Goal: Task Accomplishment & Management: Manage account settings

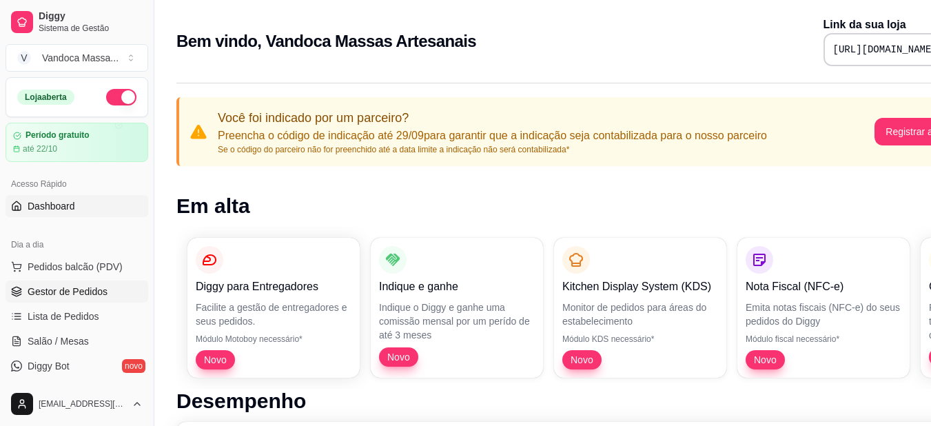
click at [110, 285] on link "Gestor de Pedidos" at bounding box center [77, 292] width 143 height 22
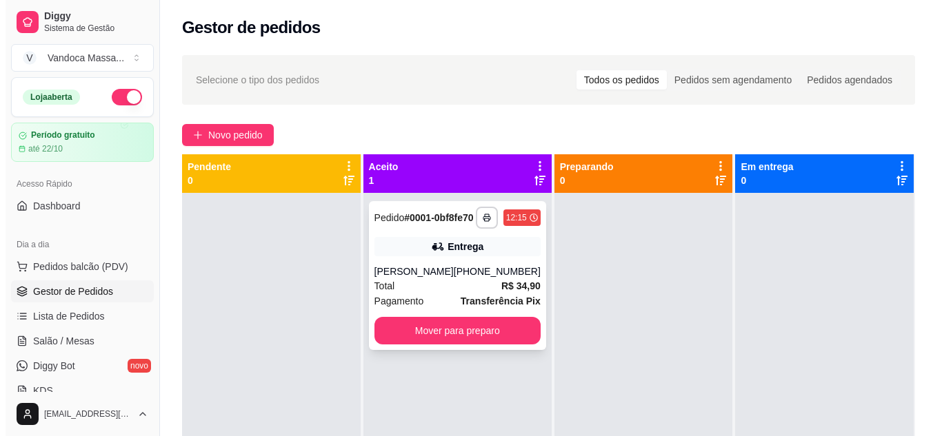
scroll to position [39, 0]
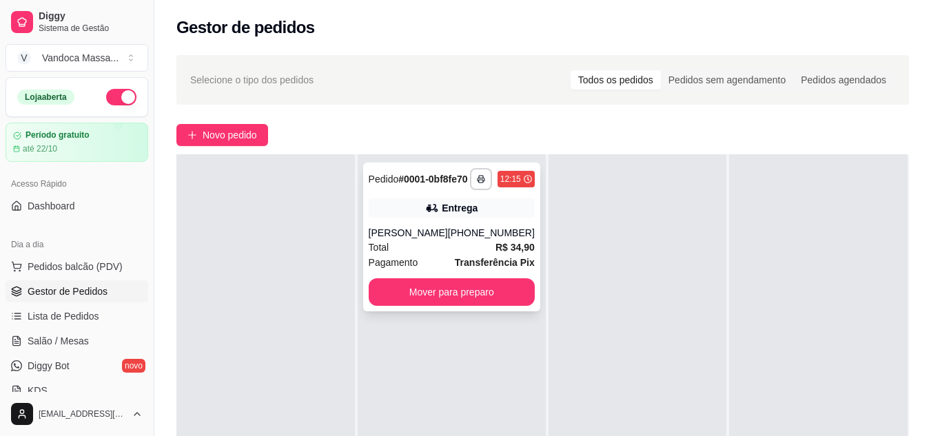
click at [416, 218] on div "Entrega" at bounding box center [452, 208] width 166 height 19
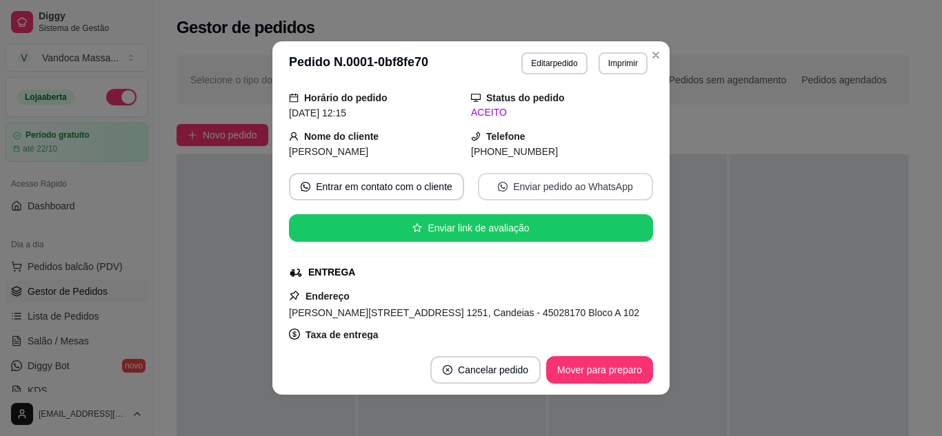
scroll to position [0, 0]
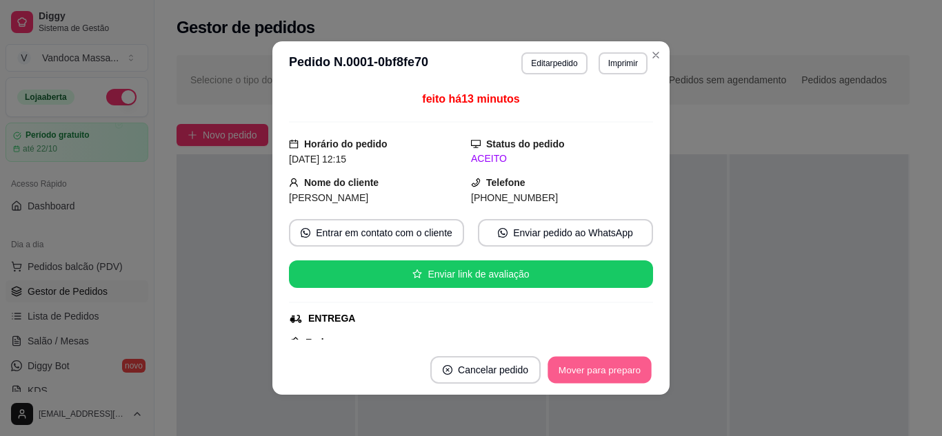
click at [597, 368] on button "Mover para preparo" at bounding box center [598, 370] width 103 height 27
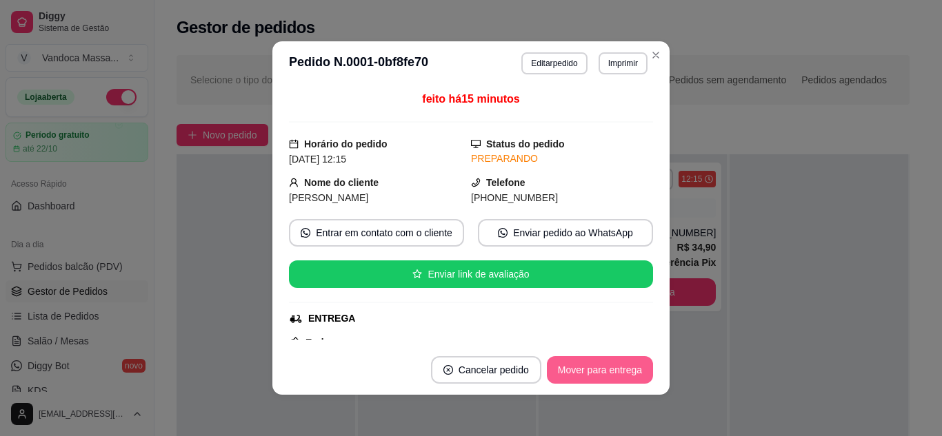
click at [583, 370] on button "Mover para entrega" at bounding box center [600, 370] width 106 height 28
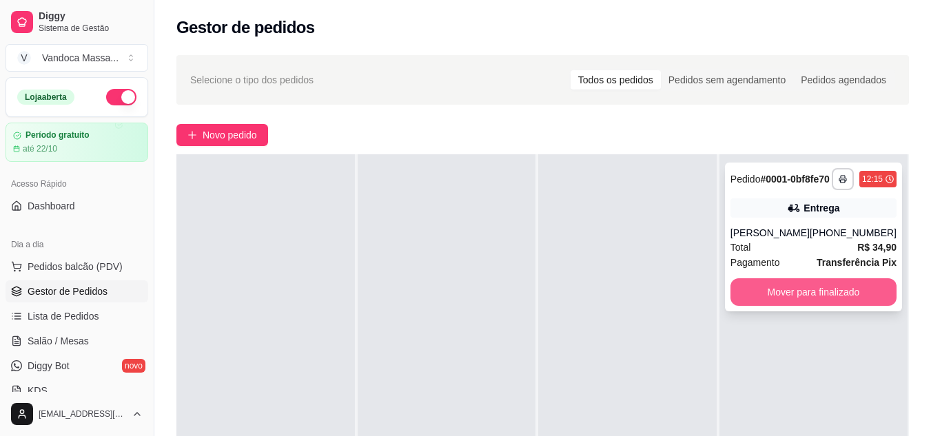
click at [820, 301] on button "Mover para finalizado" at bounding box center [814, 293] width 166 height 28
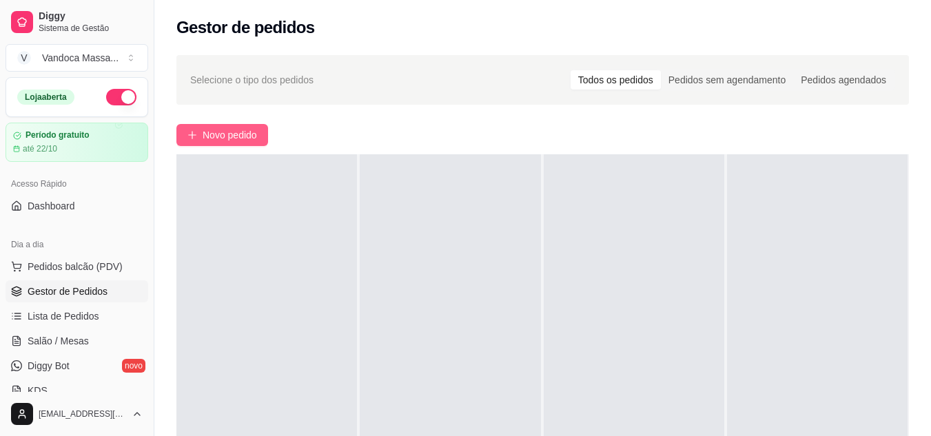
click at [217, 135] on span "Novo pedido" at bounding box center [230, 135] width 54 height 15
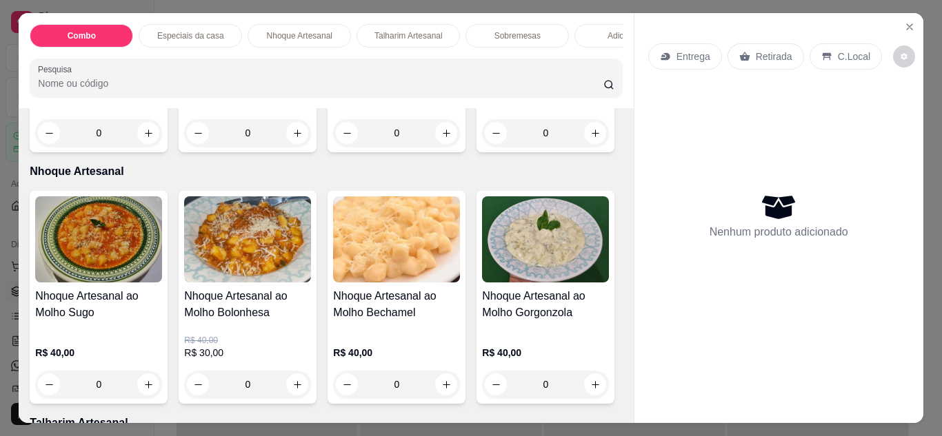
click at [176, 32] on p "Especiais da casa" at bounding box center [190, 35] width 67 height 11
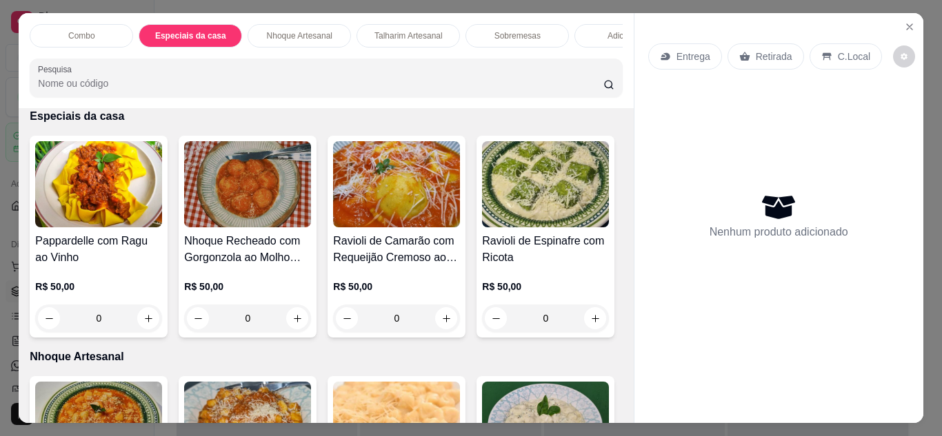
click at [327, 30] on p "Nhoque Artesanal" at bounding box center [299, 35] width 65 height 11
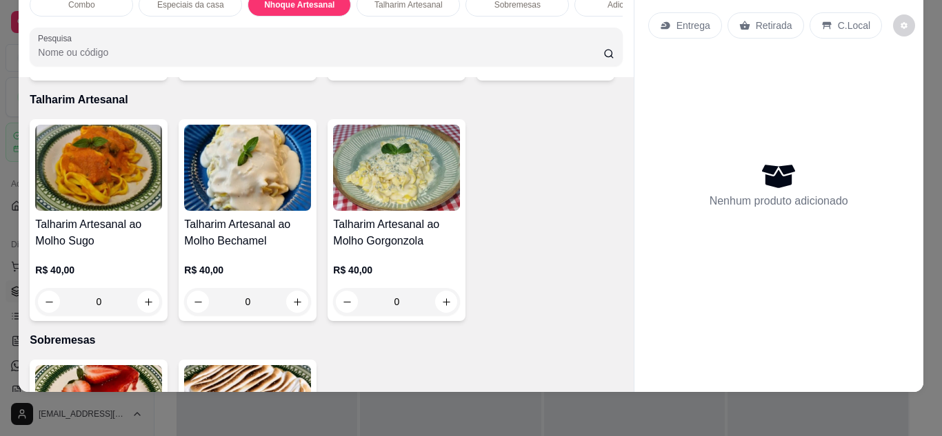
scroll to position [820, 0]
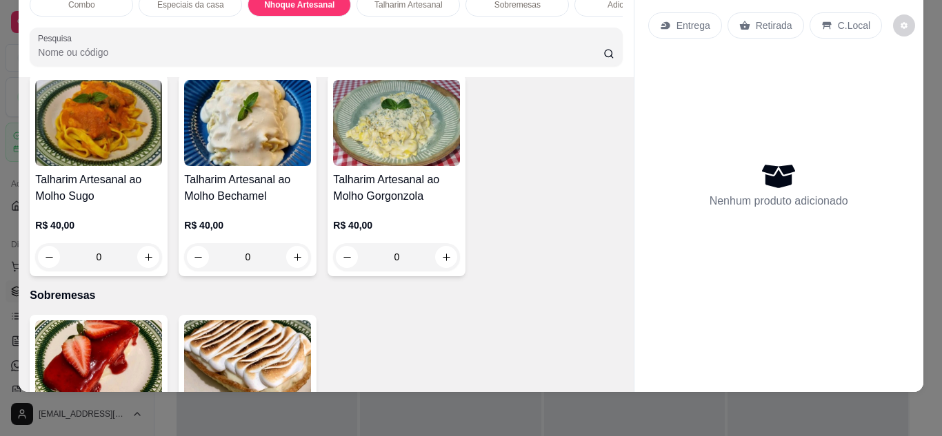
click at [291, 30] on div "0" at bounding box center [247, 17] width 127 height 28
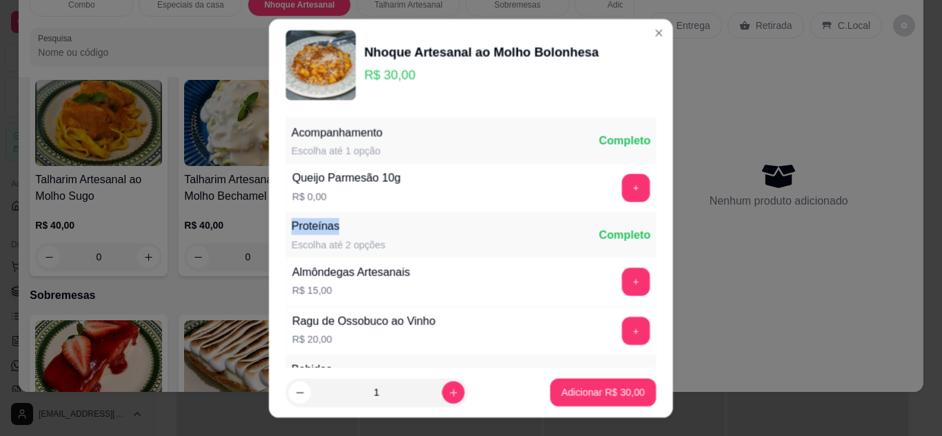
click at [292, 228] on div "Proteínas" at bounding box center [339, 226] width 94 height 17
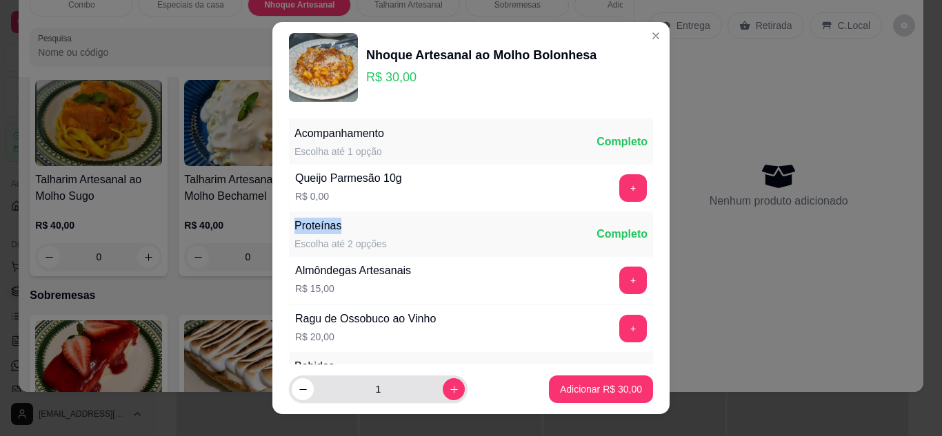
drag, startPoint x: 447, startPoint y: 378, endPoint x: 433, endPoint y: 383, distance: 15.3
click at [441, 381] on div "1" at bounding box center [378, 390] width 173 height 28
click at [443, 383] on button "increase-product-quantity" at bounding box center [454, 389] width 22 height 22
type input "2"
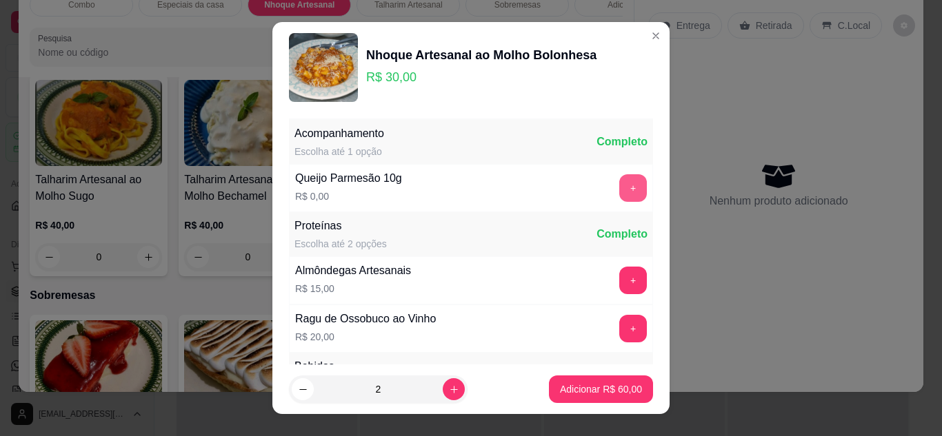
click at [619, 190] on button "+" at bounding box center [633, 188] width 28 height 28
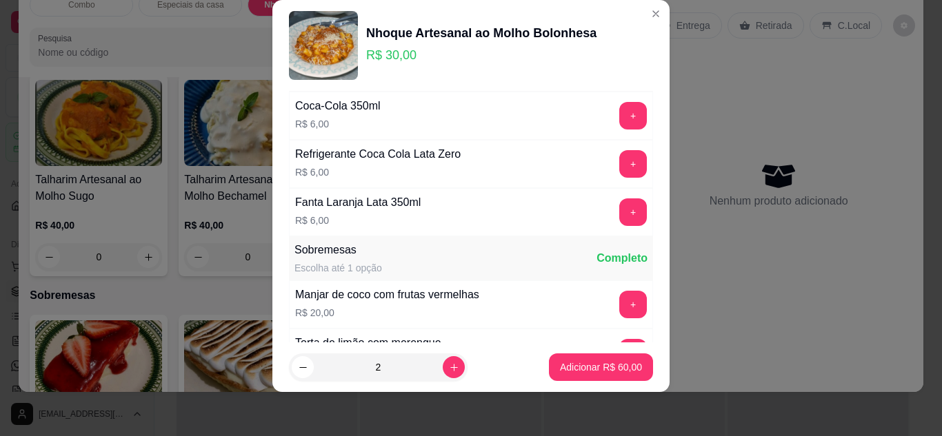
scroll to position [214, 0]
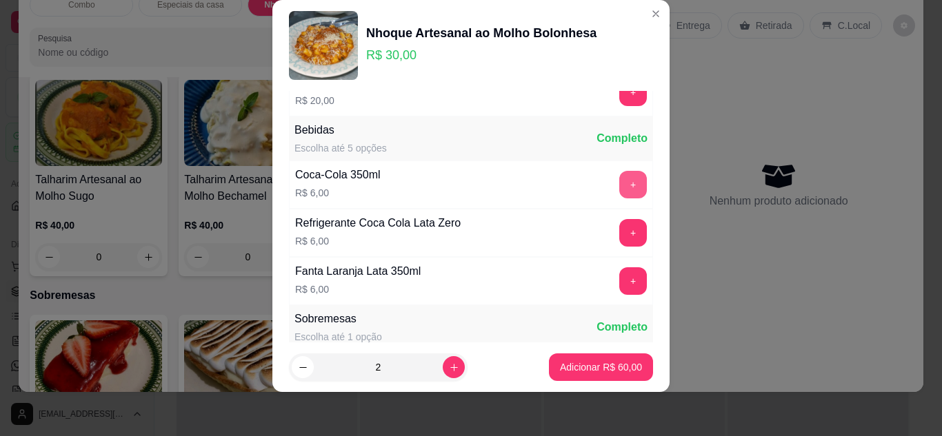
click at [619, 188] on button "+" at bounding box center [633, 185] width 28 height 28
click at [620, 188] on button "+" at bounding box center [633, 184] width 27 height 27
click at [605, 369] on p "Adicionar R$ 84,00" at bounding box center [601, 368] width 82 height 14
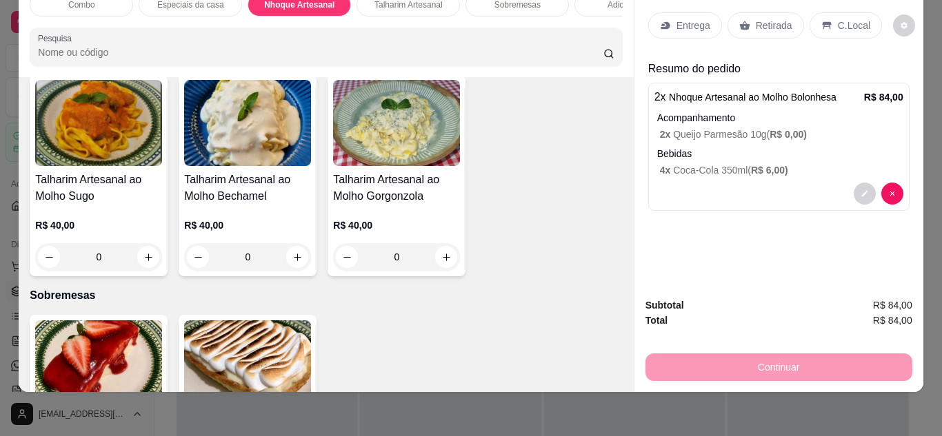
scroll to position [0, 0]
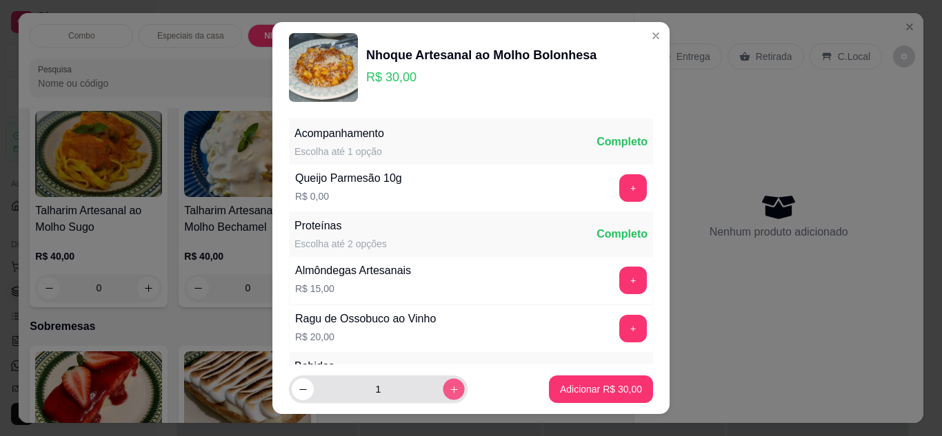
click at [443, 383] on button "increase-product-quantity" at bounding box center [453, 389] width 21 height 21
type input "2"
click at [620, 187] on button "+" at bounding box center [633, 187] width 27 height 27
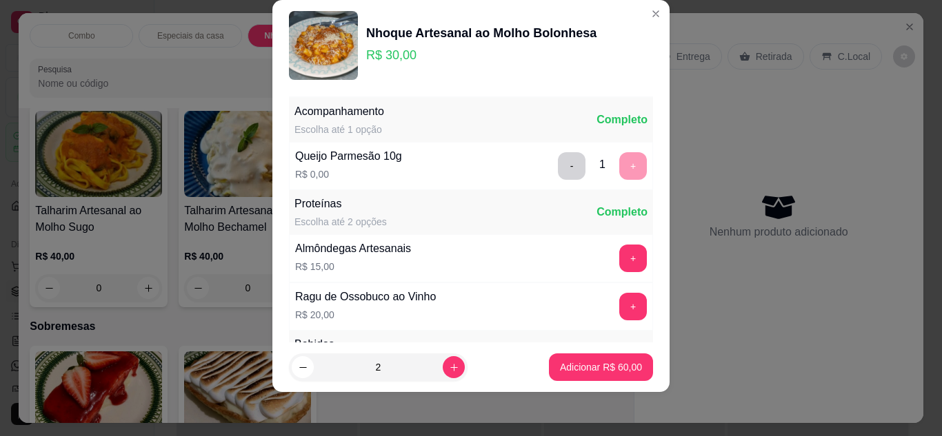
click at [558, 172] on button "-" at bounding box center [572, 166] width 28 height 28
click at [619, 164] on button "+" at bounding box center [633, 166] width 28 height 28
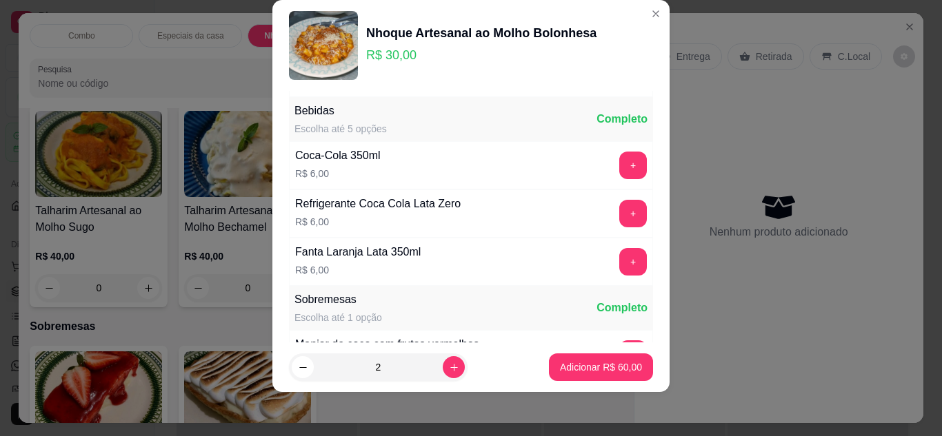
scroll to position [276, 0]
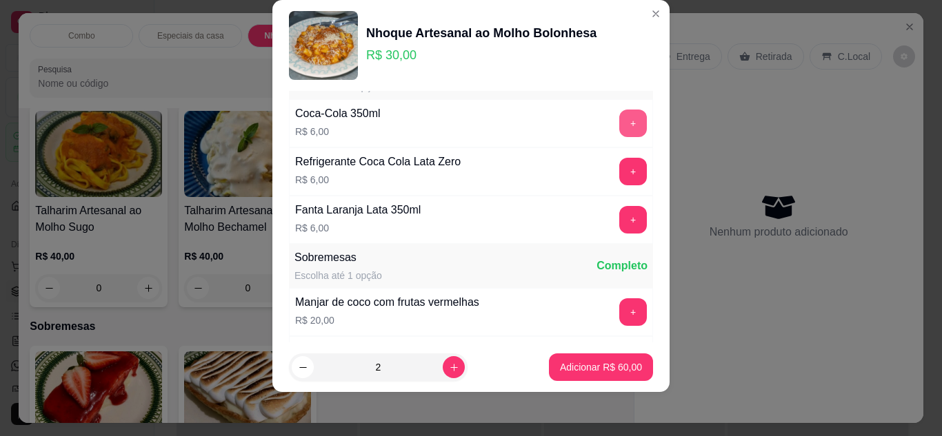
click at [619, 135] on button "+" at bounding box center [633, 124] width 28 height 28
click at [620, 132] on button "+" at bounding box center [633, 123] width 27 height 27
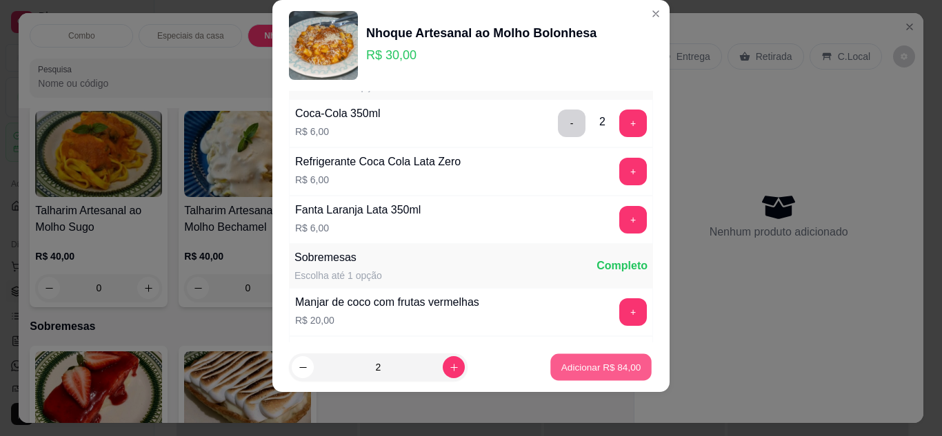
click at [611, 372] on p "Adicionar R$ 84,00" at bounding box center [601, 367] width 80 height 13
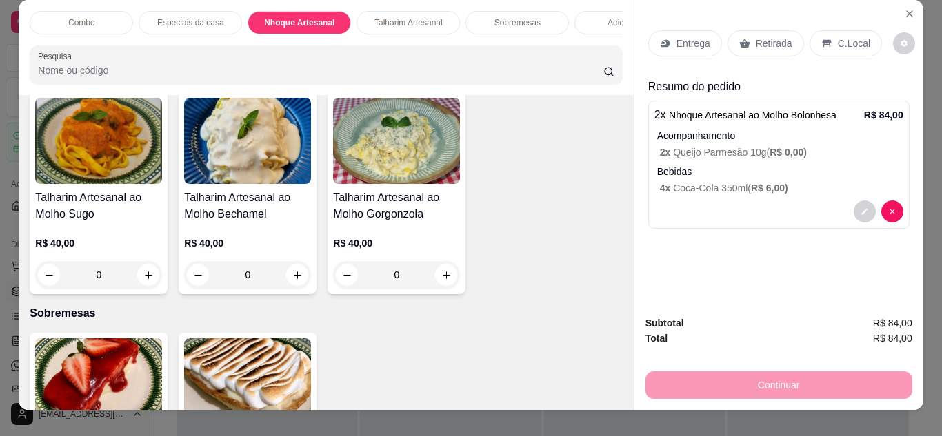
scroll to position [0, 0]
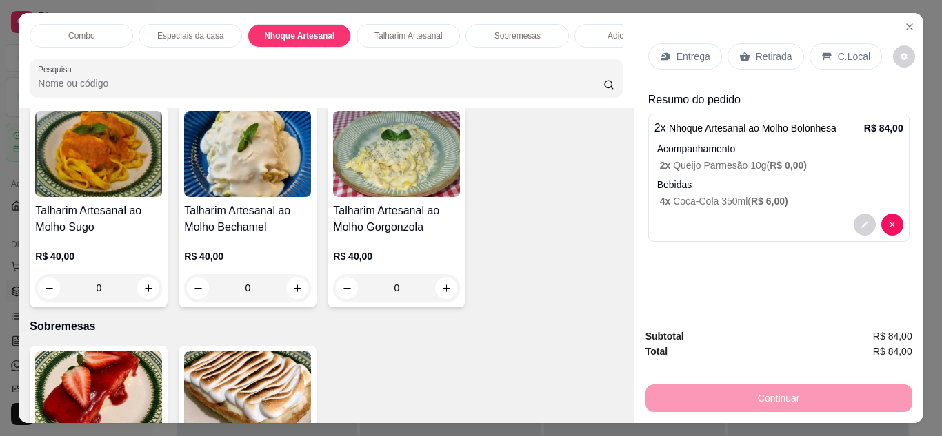
click at [749, 396] on div "Continuar" at bounding box center [778, 396] width 267 height 31
click at [749, 61] on div "Retirada" at bounding box center [765, 56] width 77 height 26
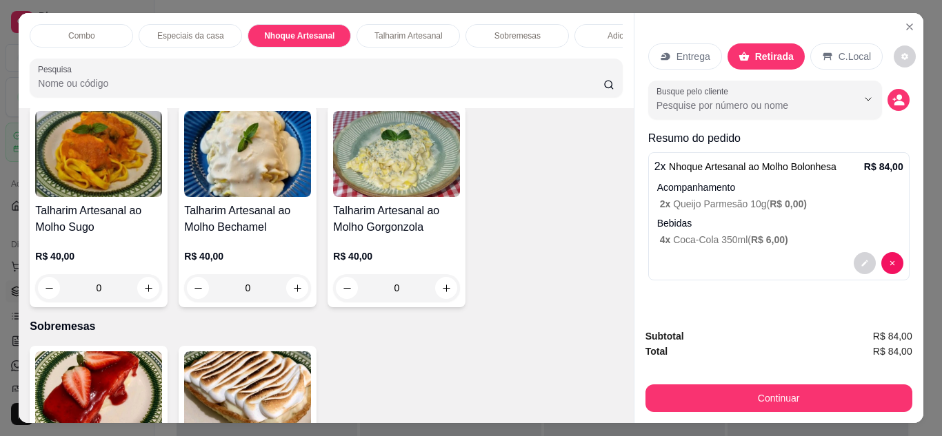
click at [842, 52] on p "C.Local" at bounding box center [854, 57] width 32 height 14
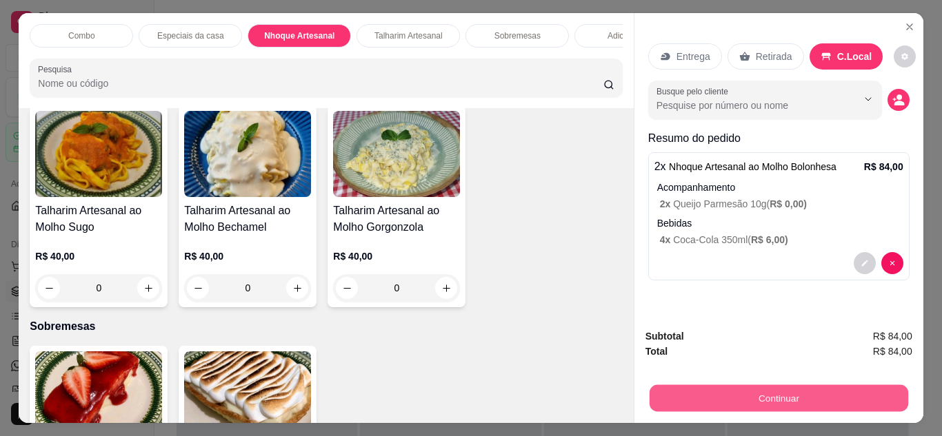
click at [782, 394] on button "Continuar" at bounding box center [778, 398] width 259 height 27
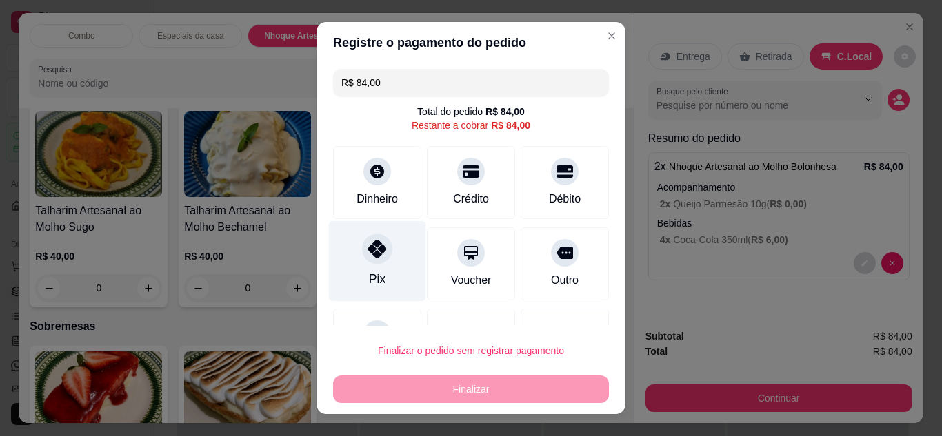
click at [368, 252] on icon at bounding box center [377, 249] width 18 height 18
type input "R$ 0,00"
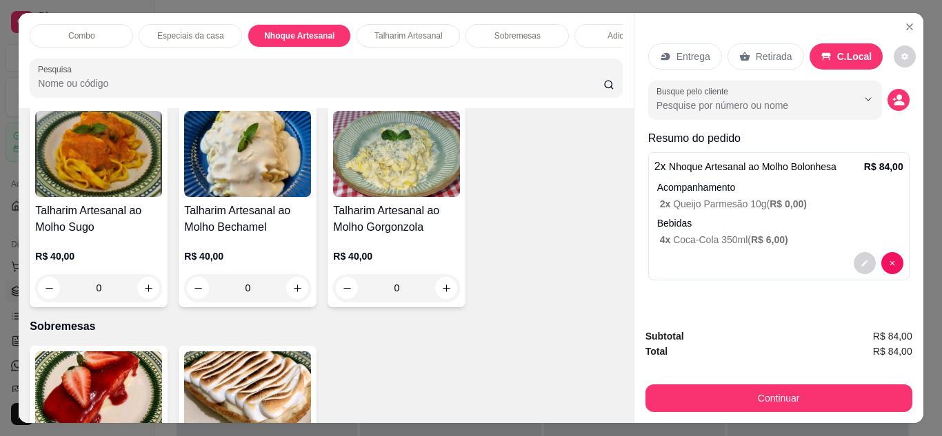
click at [739, 51] on icon at bounding box center [744, 56] width 11 height 11
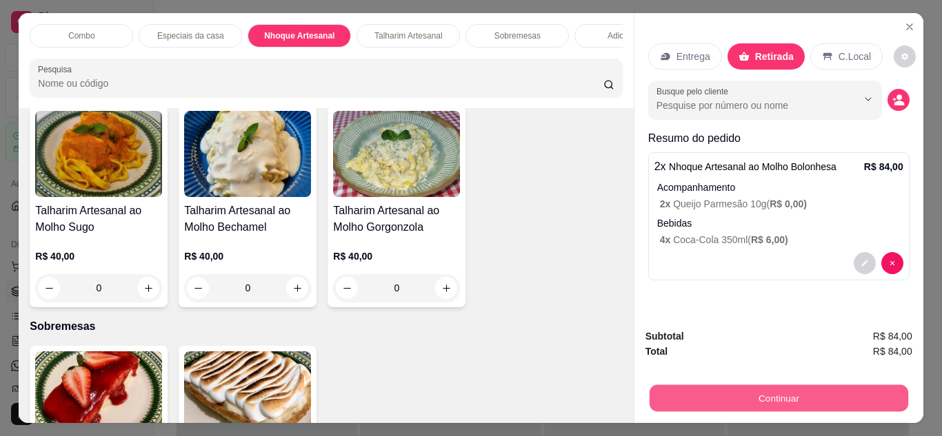
click at [803, 390] on button "Continuar" at bounding box center [778, 398] width 259 height 27
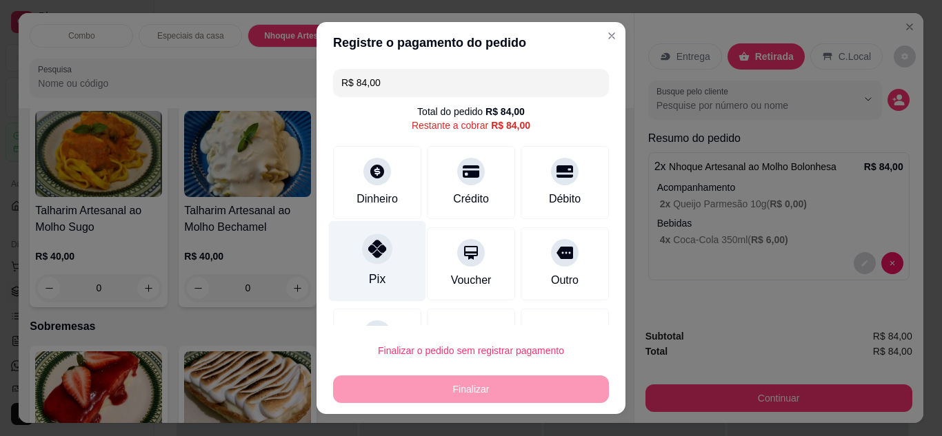
click at [387, 266] on div "Pix" at bounding box center [377, 261] width 97 height 81
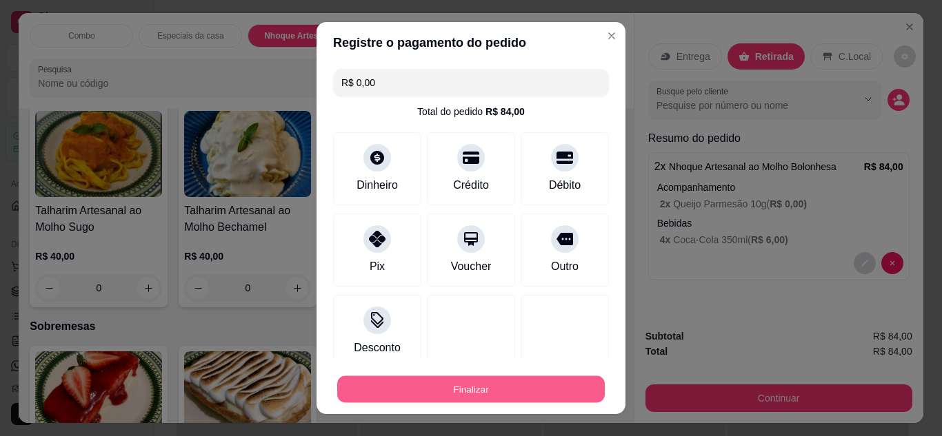
click at [465, 386] on button "Finalizar" at bounding box center [470, 389] width 267 height 27
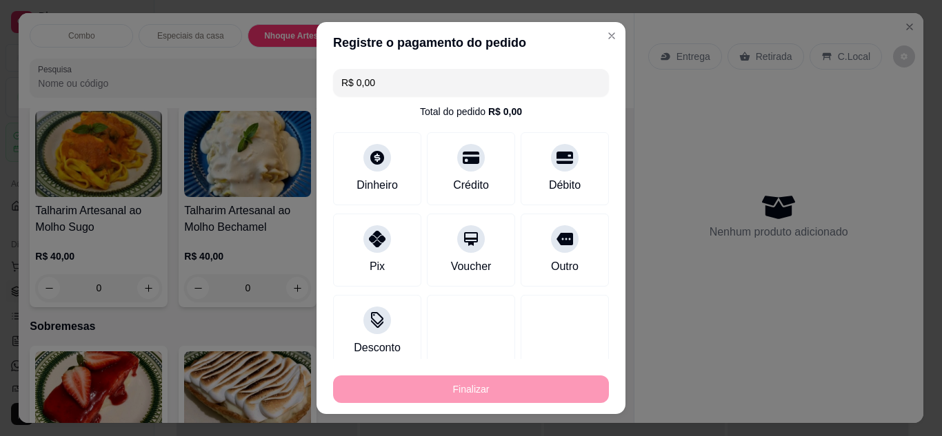
type input "-R$ 84,00"
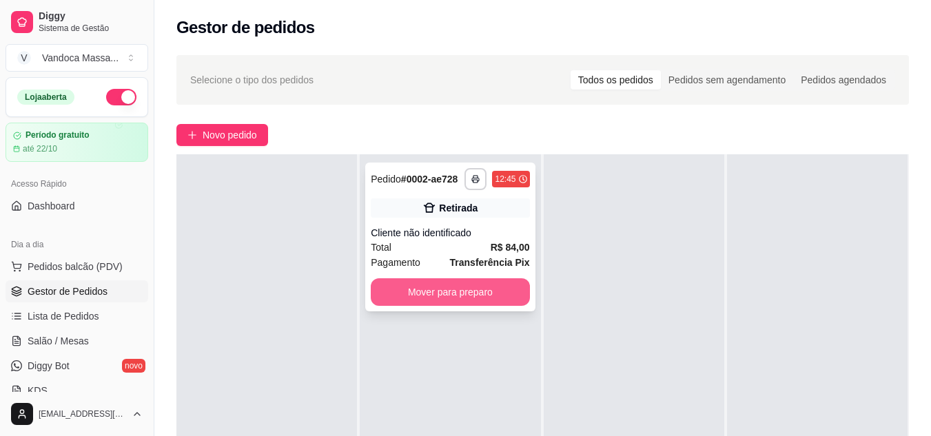
click at [467, 288] on button "Mover para preparo" at bounding box center [450, 293] width 159 height 28
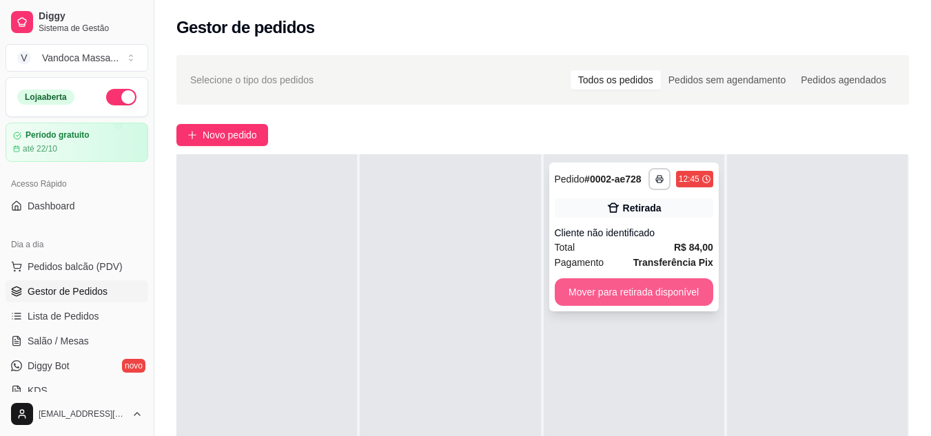
click at [604, 289] on button "Mover para retirada disponível" at bounding box center [634, 293] width 159 height 28
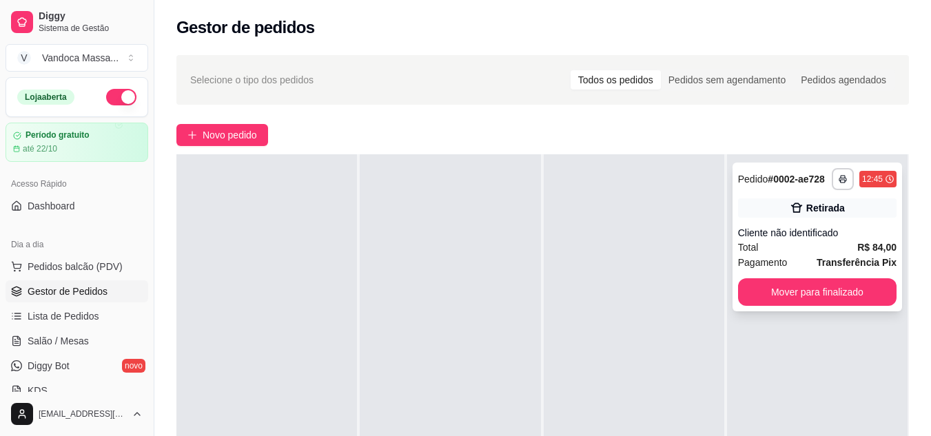
click at [751, 240] on div "Total R$ 84,00" at bounding box center [817, 247] width 159 height 15
click at [798, 239] on div "Cliente não identificado" at bounding box center [817, 233] width 159 height 14
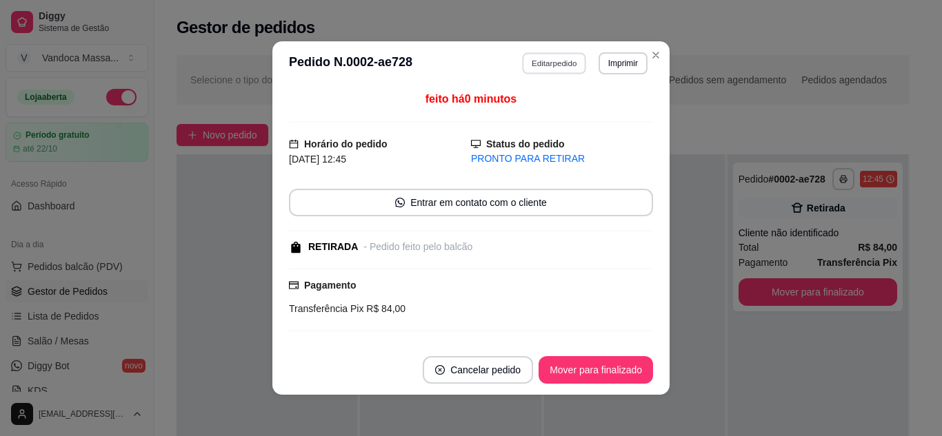
click at [547, 67] on button "Editar pedido" at bounding box center [555, 62] width 64 height 21
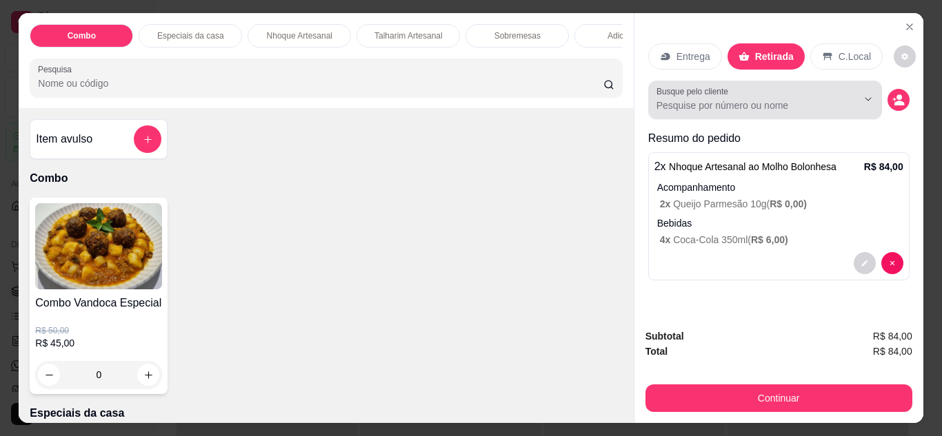
click at [775, 103] on input "Busque pelo cliente" at bounding box center [745, 106] width 179 height 14
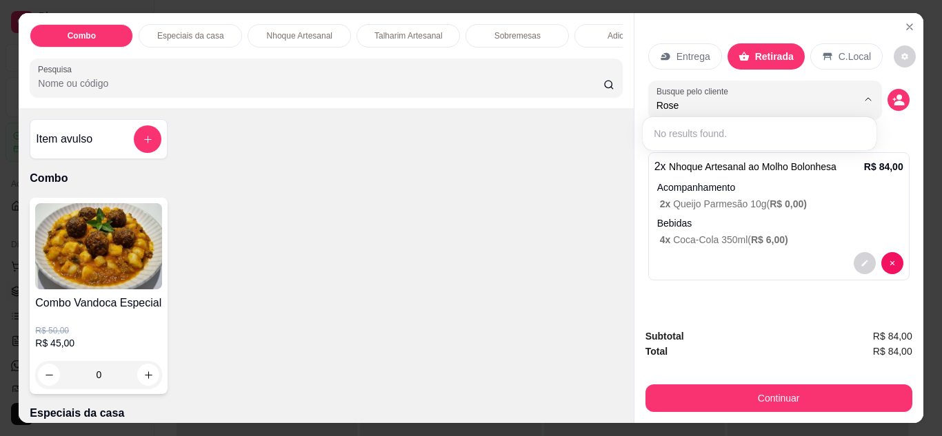
type input "Rose"
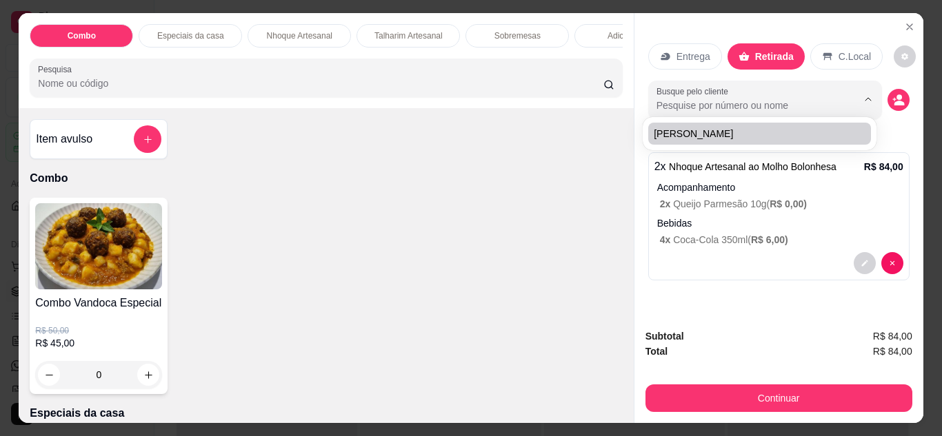
paste input "[PERSON_NAME]"
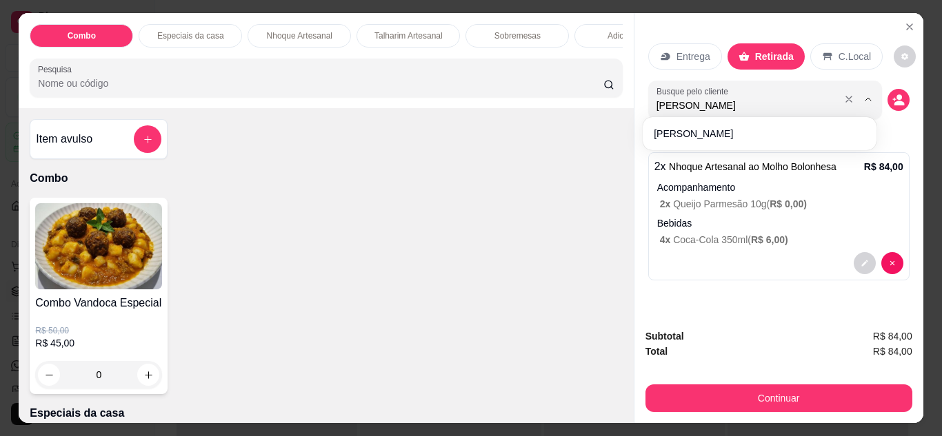
type input "[PERSON_NAME]"
click at [895, 101] on button "decrease-product-quantity" at bounding box center [898, 100] width 22 height 22
click at [783, 107] on input "Busque pelo cliente" at bounding box center [745, 106] width 179 height 14
click at [862, 95] on icon "Show suggestions" at bounding box center [867, 99] width 11 height 11
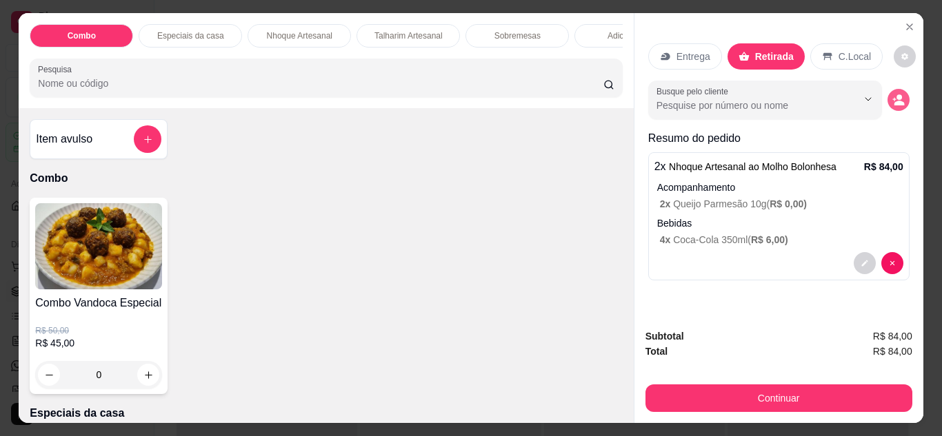
click at [887, 95] on button "decrease-product-quantity" at bounding box center [898, 100] width 22 height 22
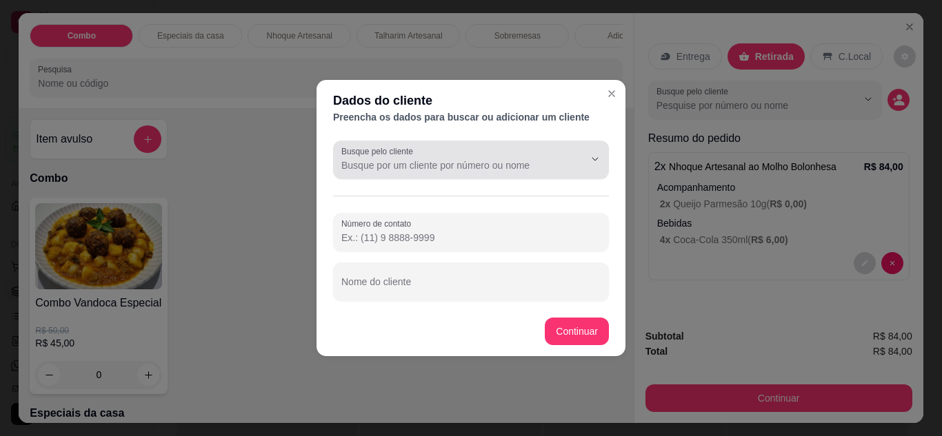
click at [459, 163] on input "Busque pelo cliente" at bounding box center [451, 166] width 221 height 14
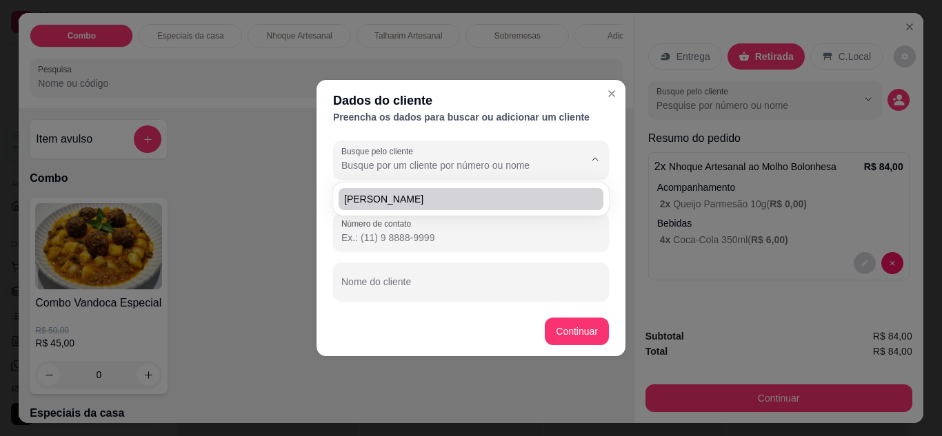
paste input "[PERSON_NAME]"
type input "[PERSON_NAME]"
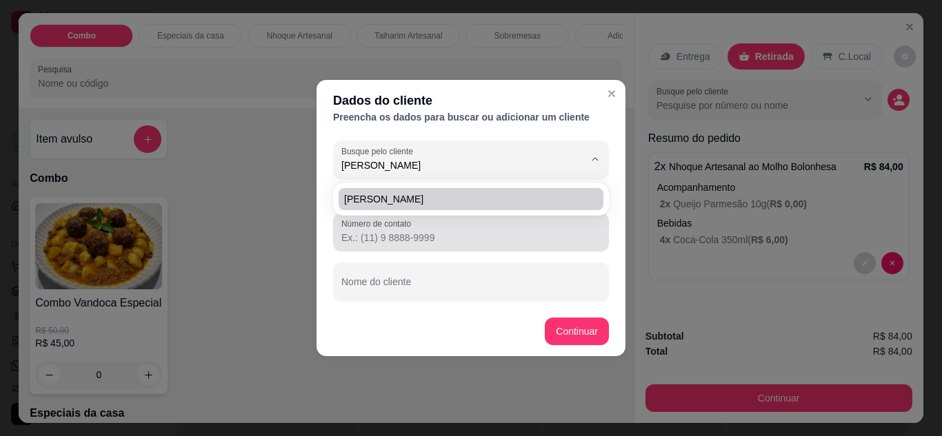
click at [443, 243] on input "Número de contato" at bounding box center [470, 238] width 259 height 14
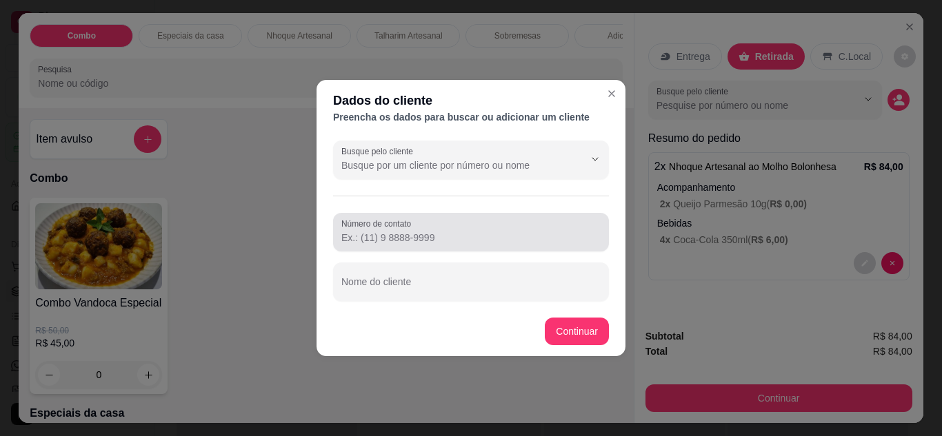
click at [443, 243] on input "Número de contato" at bounding box center [470, 238] width 259 height 14
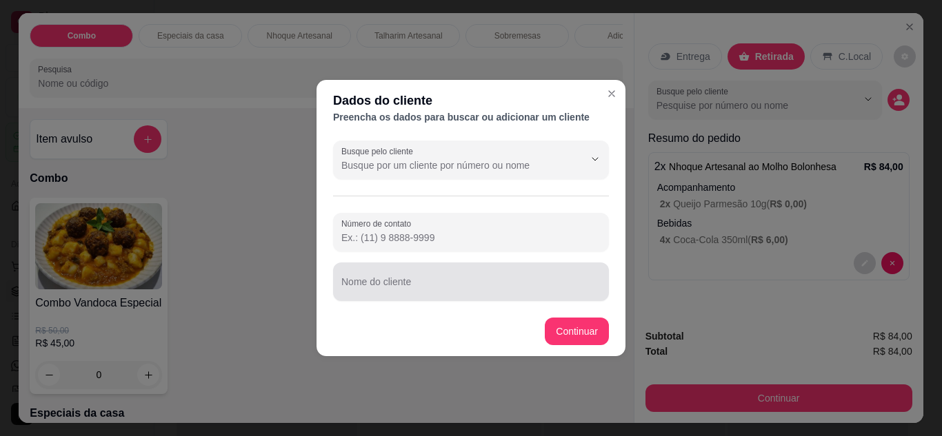
click at [436, 275] on div at bounding box center [470, 282] width 259 height 28
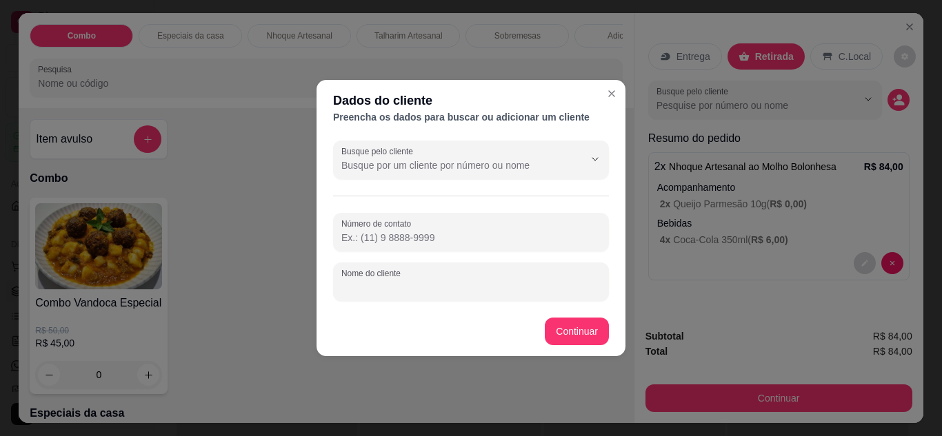
paste input "[PERSON_NAME]"
type input "[PERSON_NAME]"
click at [433, 241] on input "Número de contato" at bounding box center [470, 238] width 259 height 14
type input "[PHONE_NUMBER]"
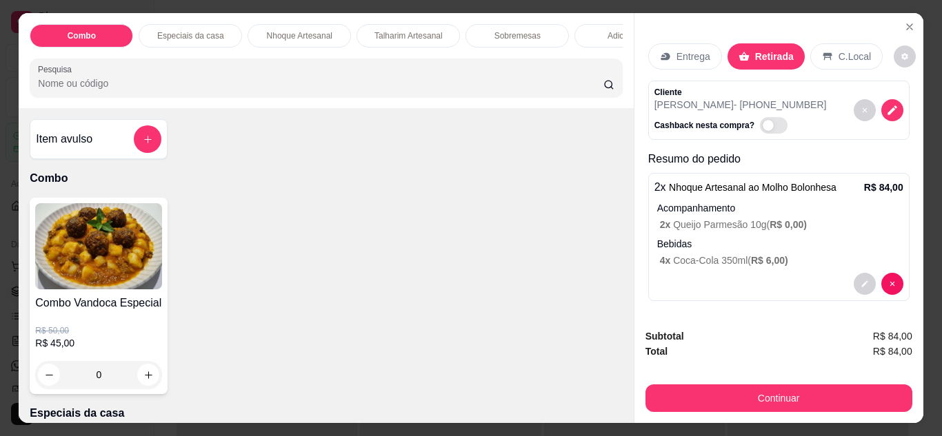
click at [762, 121] on span "Automatic updates" at bounding box center [774, 125] width 28 height 17
click at [762, 128] on input "Automatic updates" at bounding box center [763, 132] width 9 height 9
checkbox input "true"
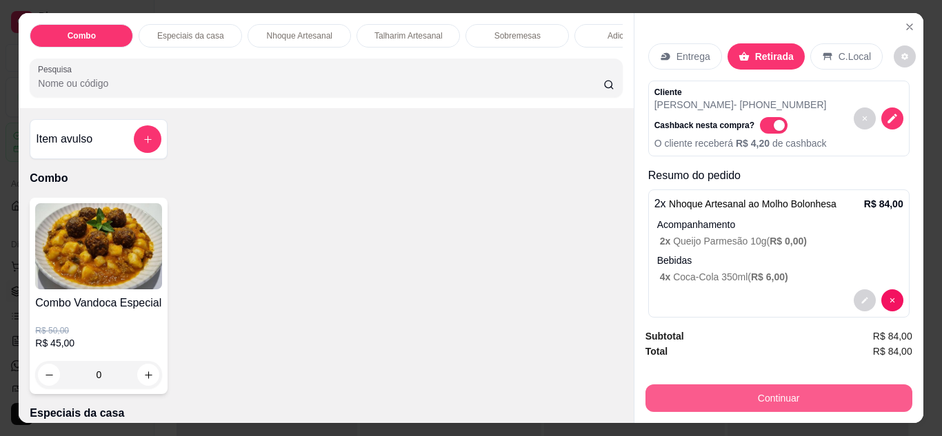
click at [779, 401] on button "Continuar" at bounding box center [778, 399] width 267 height 28
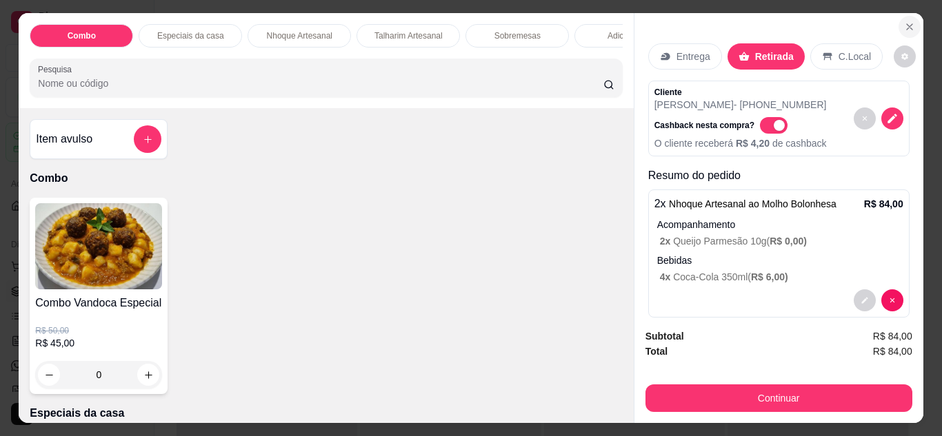
click at [904, 26] on icon "Close" at bounding box center [909, 26] width 11 height 11
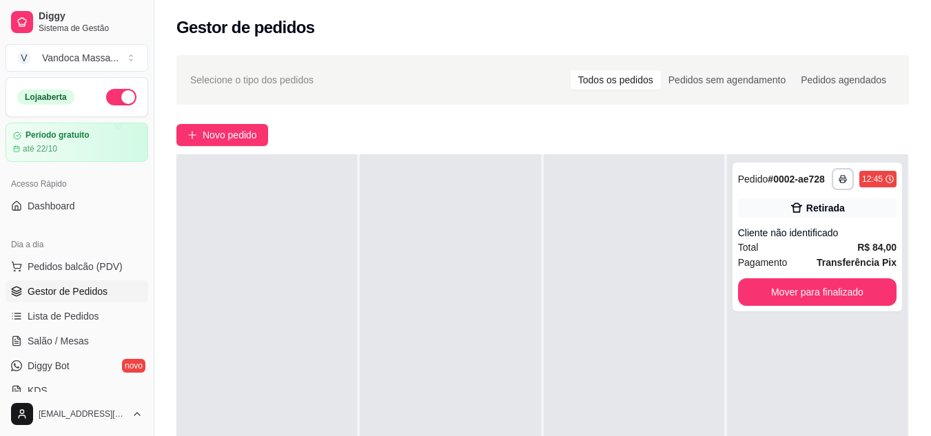
click at [89, 285] on span "Gestor de Pedidos" at bounding box center [68, 292] width 80 height 14
click at [611, 77] on div "Todos os pedidos" at bounding box center [616, 79] width 90 height 19
click at [571, 70] on input "Todos os pedidos" at bounding box center [571, 70] width 0 height 0
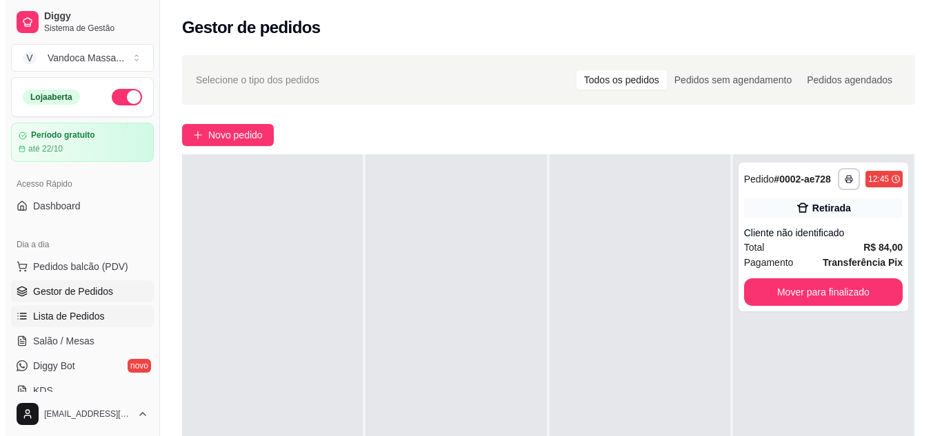
scroll to position [69, 0]
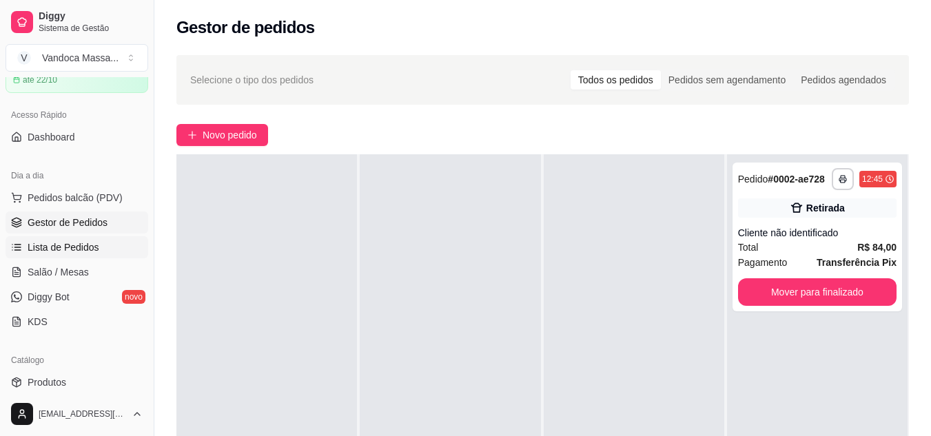
click at [73, 254] on span "Lista de Pedidos" at bounding box center [64, 248] width 72 height 14
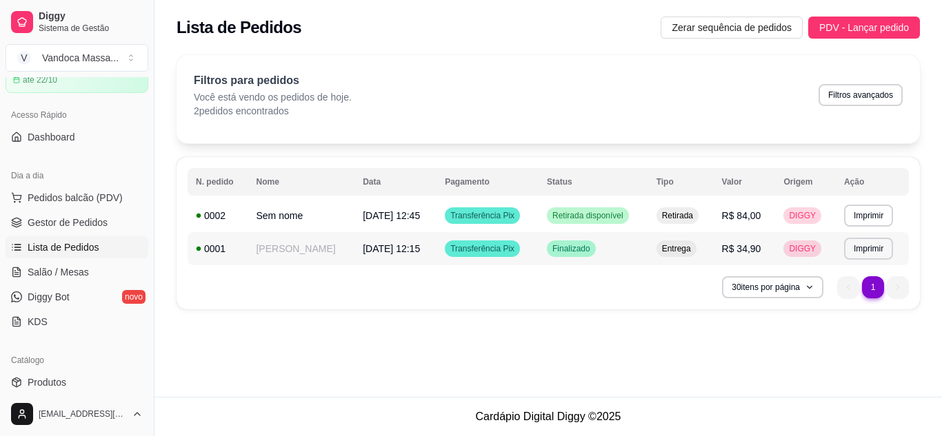
click at [761, 245] on span "R$ 34,90" at bounding box center [741, 248] width 39 height 11
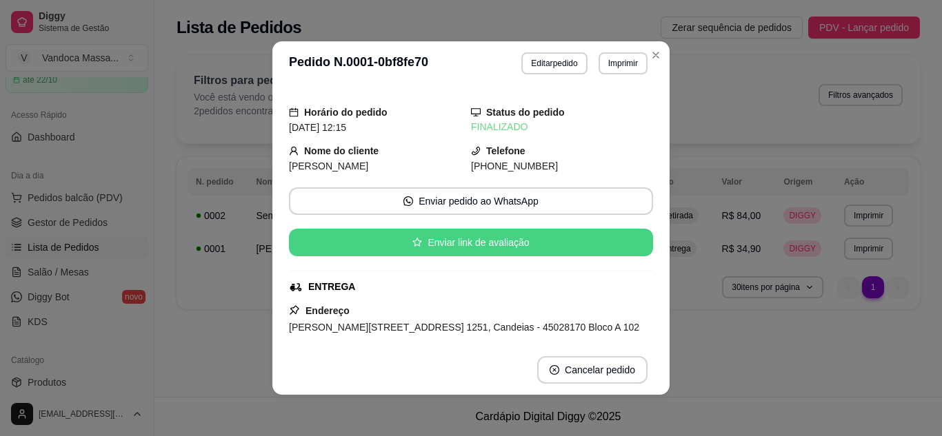
click at [544, 247] on button "Enviar link de avaliação" at bounding box center [471, 243] width 364 height 28
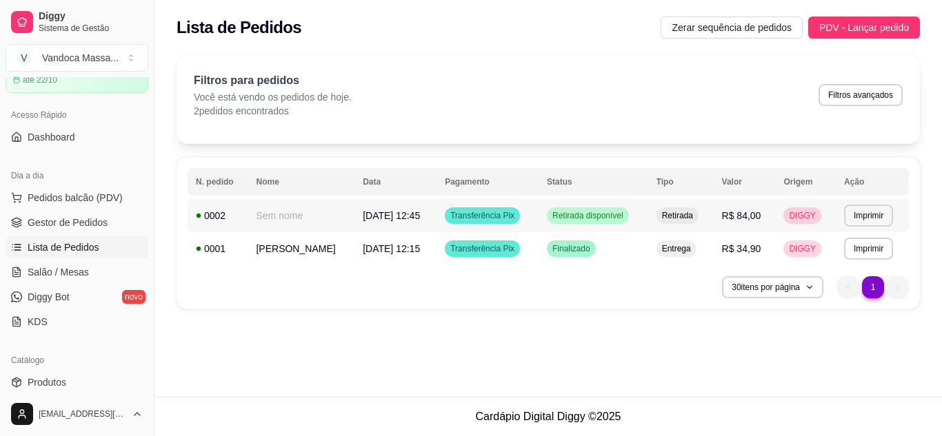
click at [321, 216] on td "Sem nome" at bounding box center [300, 215] width 107 height 33
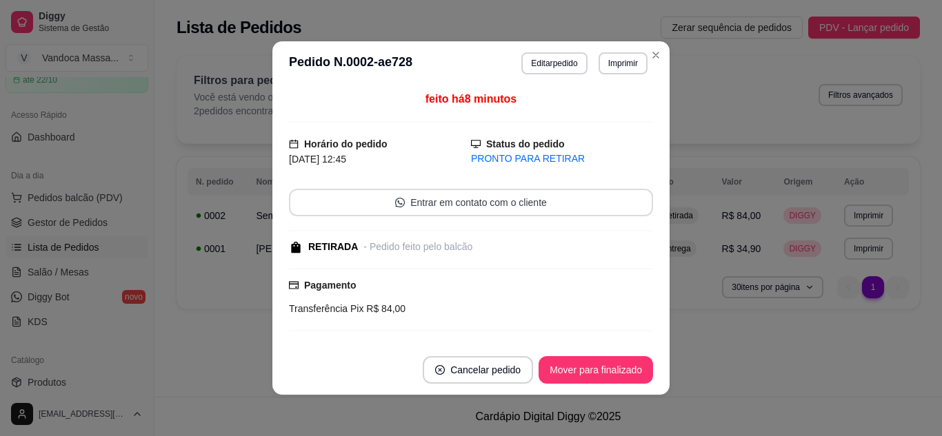
scroll to position [3, 0]
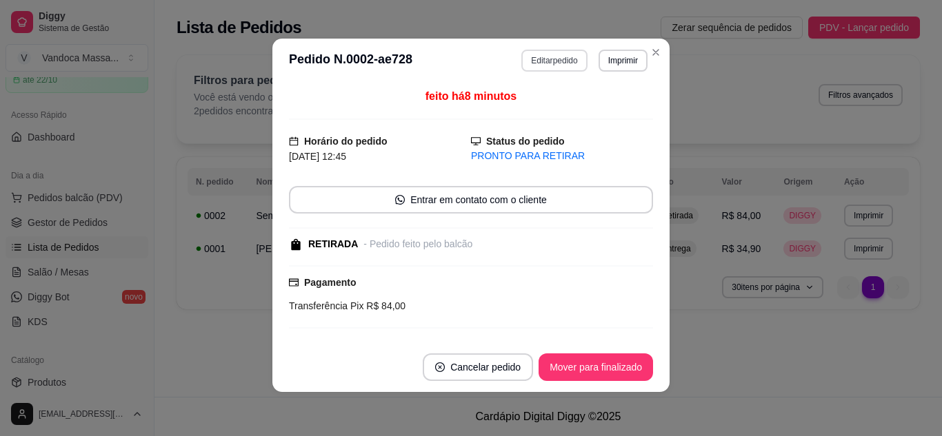
click at [556, 59] on button "Editar pedido" at bounding box center [553, 61] width 65 height 22
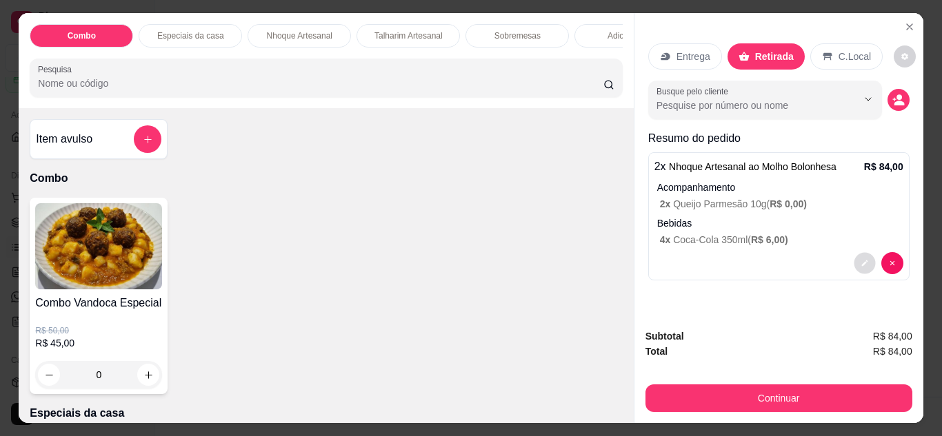
click at [863, 261] on button "decrease-product-quantity" at bounding box center [863, 262] width 21 height 21
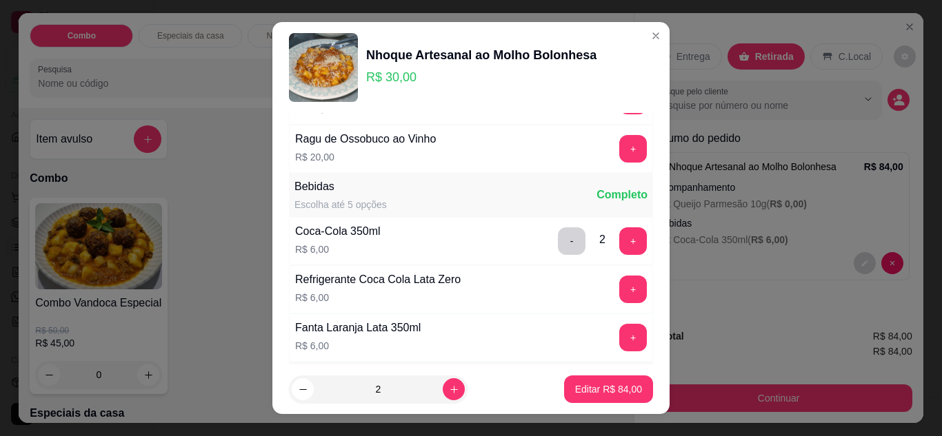
scroll to position [207, 0]
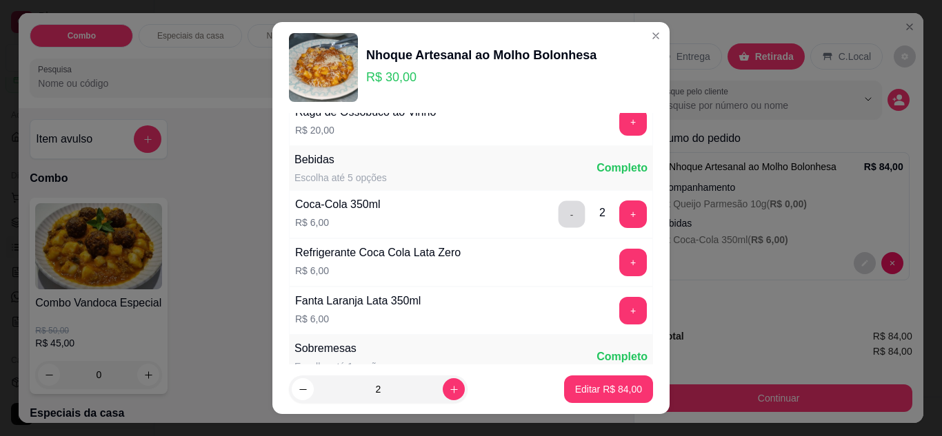
click at [558, 214] on button "-" at bounding box center [571, 214] width 27 height 27
click at [510, 179] on section "Nhoque Artesanal ao Molho Bolonhesa R$ 30,00 Acompanhamento Escolha até 1 opção…" at bounding box center [470, 218] width 397 height 393
click at [301, 387] on icon "decrease-product-quantity" at bounding box center [303, 390] width 10 height 10
click at [461, 149] on div "Bebidas Escolha até 5 opções Completo" at bounding box center [471, 168] width 364 height 44
click at [443, 392] on button "increase-product-quantity" at bounding box center [453, 389] width 21 height 21
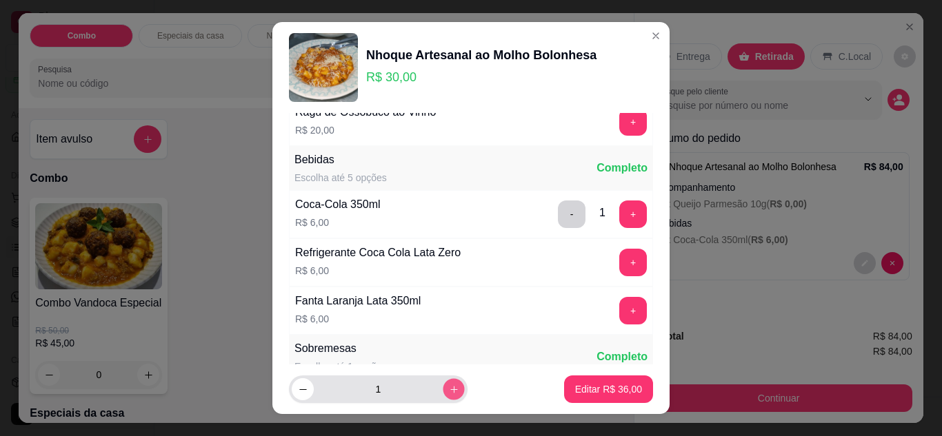
type input "2"
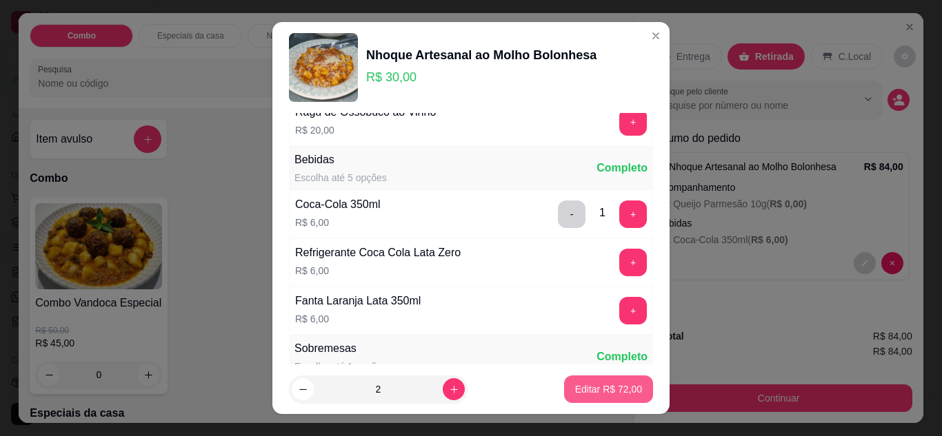
click at [581, 389] on p "Editar R$ 72,00" at bounding box center [608, 390] width 67 height 14
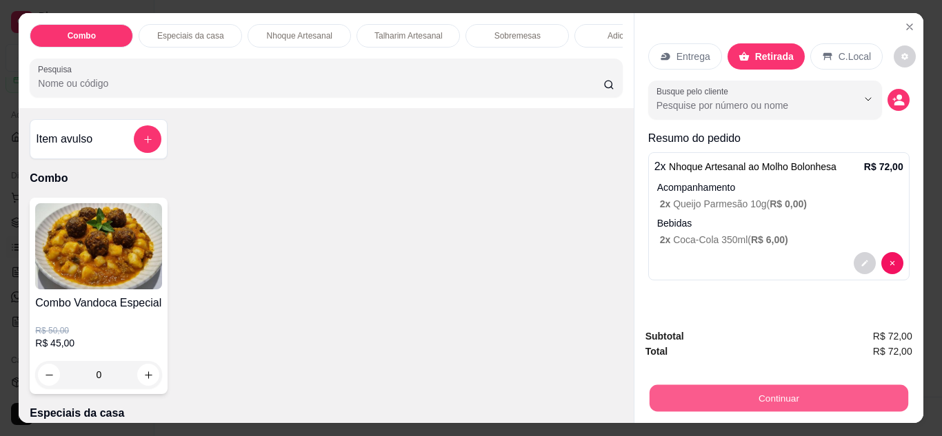
click at [815, 386] on button "Continuar" at bounding box center [778, 398] width 259 height 27
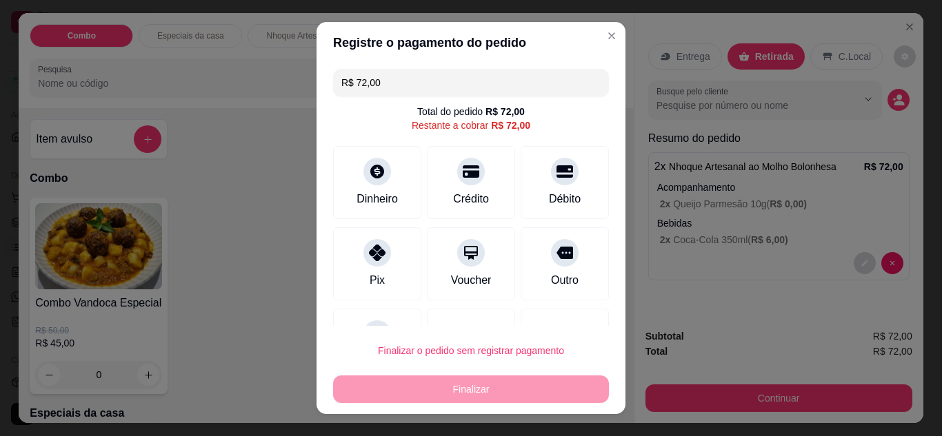
scroll to position [61, 0]
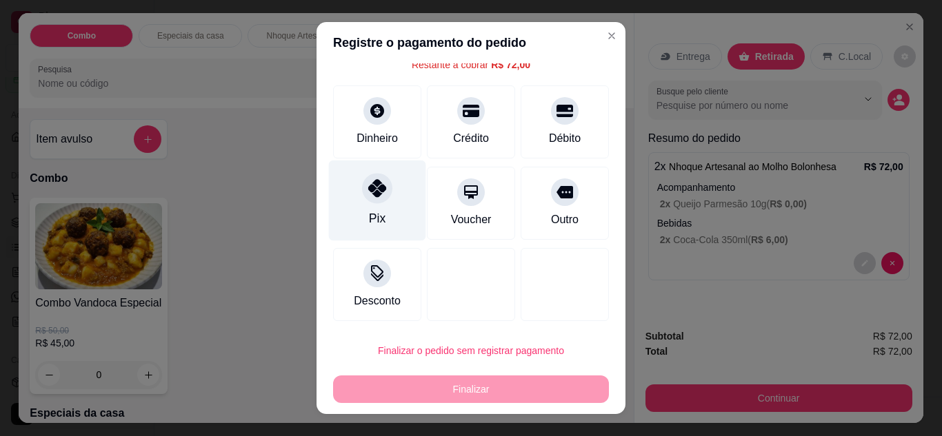
click at [389, 195] on div "Pix" at bounding box center [377, 200] width 97 height 81
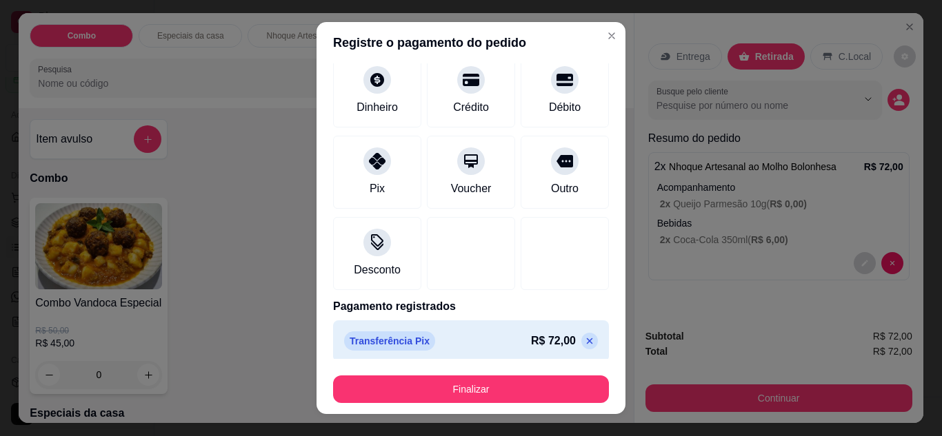
scroll to position [85, 0]
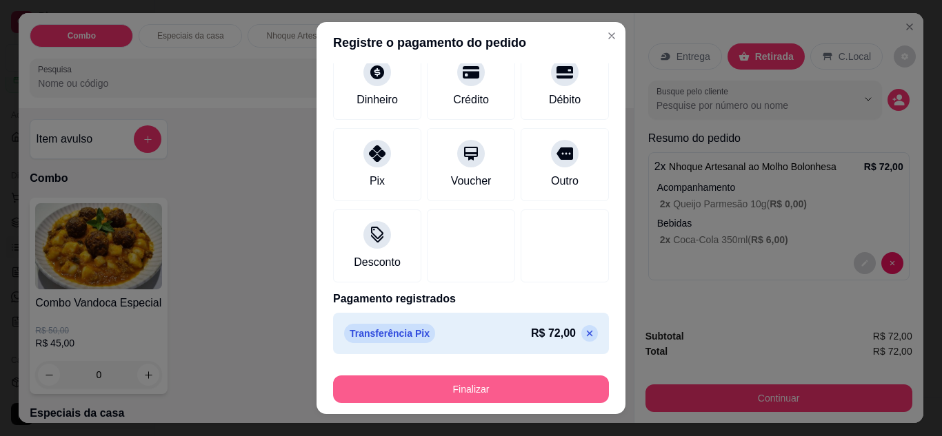
click at [550, 387] on button "Finalizar" at bounding box center [471, 390] width 276 height 28
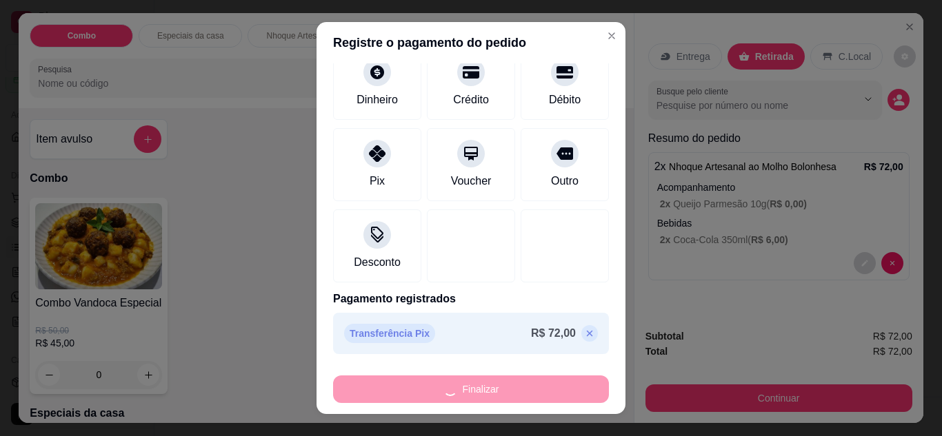
type input "-R$ 72,00"
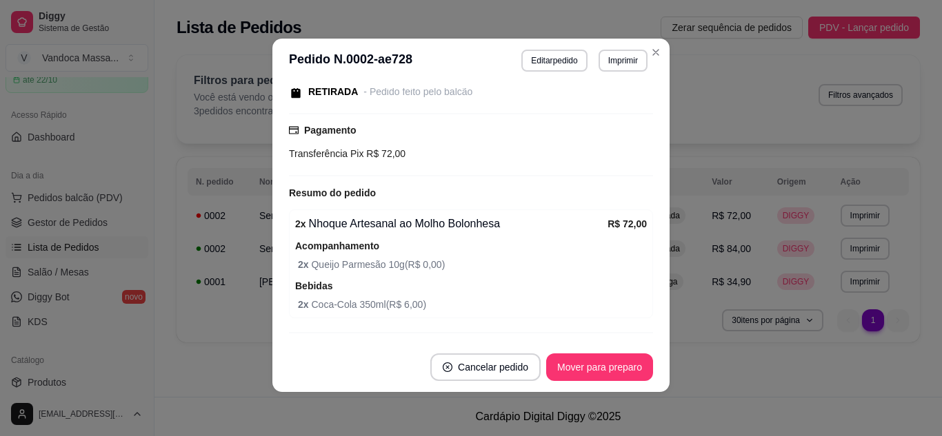
scroll to position [207, 0]
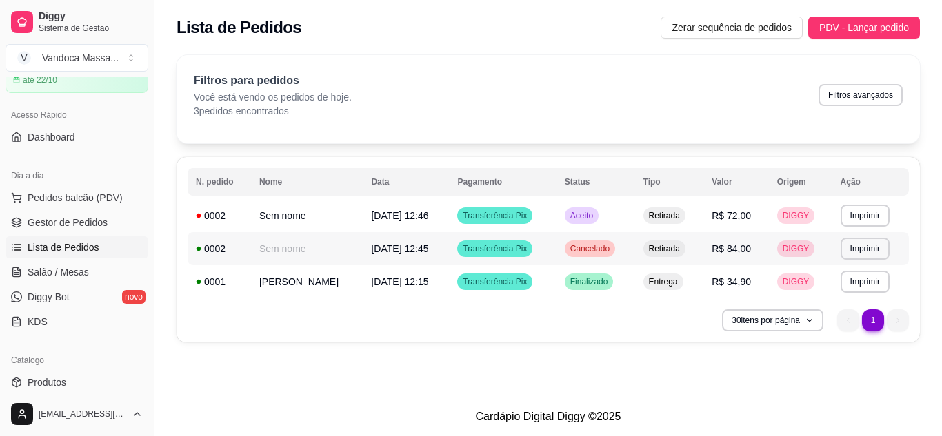
click at [715, 258] on td "R$ 84,00" at bounding box center [735, 248] width 65 height 33
click at [299, 221] on td "Sem nome" at bounding box center [307, 215] width 112 height 33
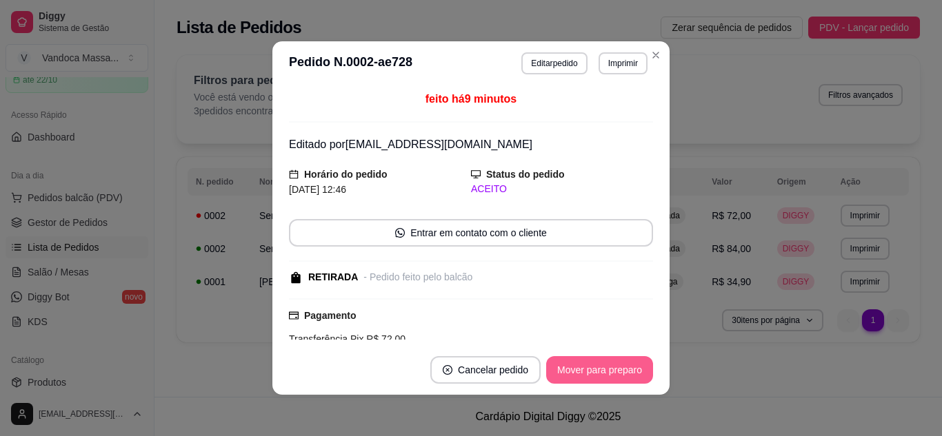
click at [586, 365] on button "Mover para preparo" at bounding box center [599, 370] width 107 height 28
click at [576, 374] on button "Mover para retirada disponível" at bounding box center [577, 370] width 148 height 27
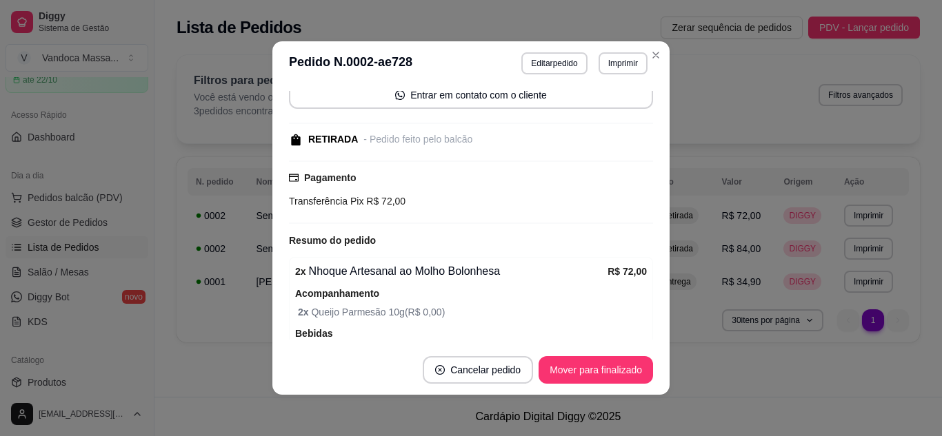
scroll to position [218, 0]
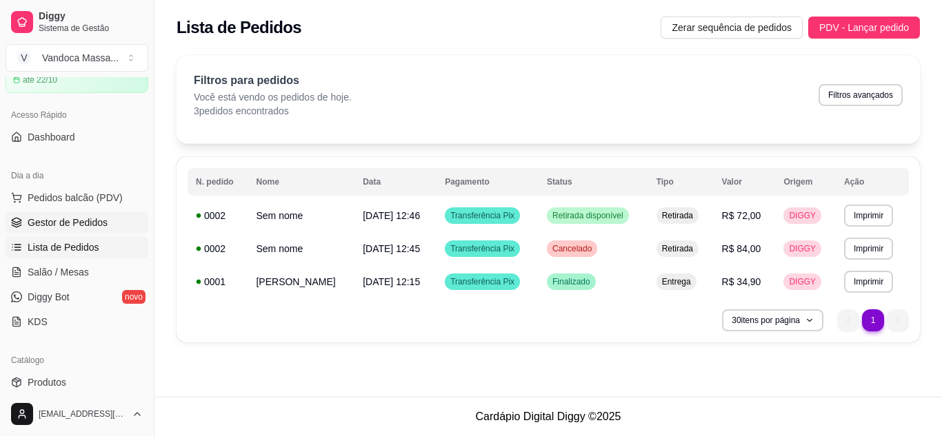
click at [83, 227] on span "Gestor de Pedidos" at bounding box center [68, 223] width 80 height 14
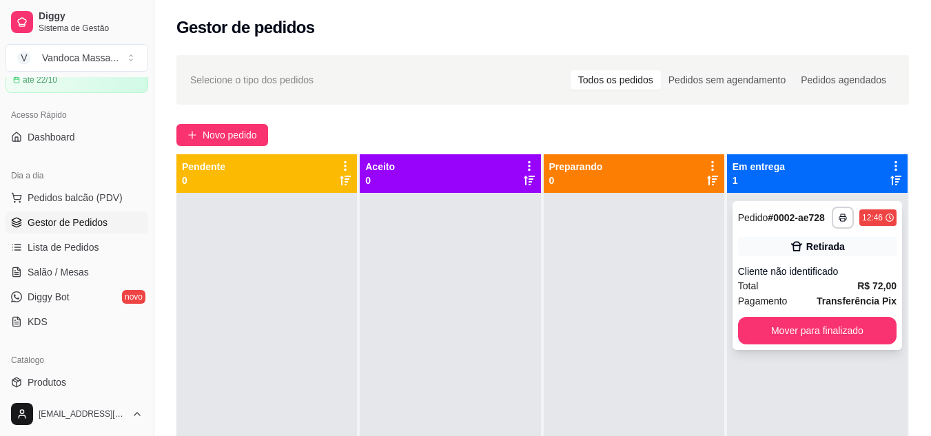
click at [745, 229] on div "**********" at bounding box center [818, 275] width 170 height 149
click at [794, 245] on icon at bounding box center [797, 247] width 14 height 14
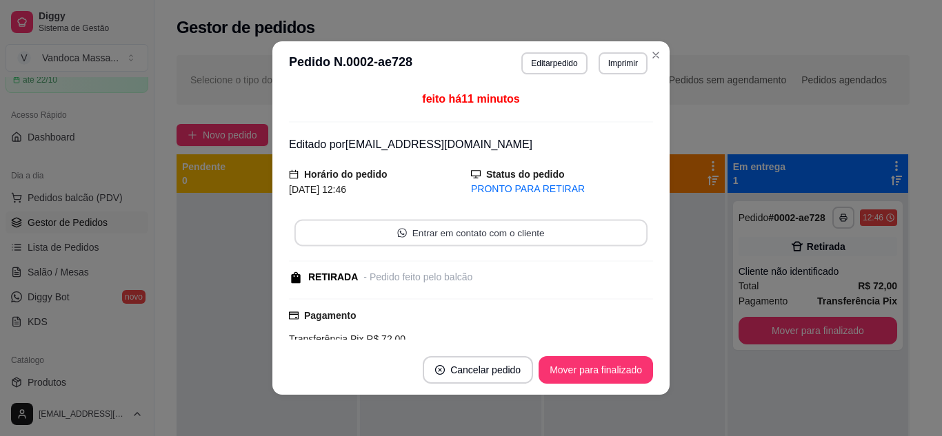
click at [540, 236] on button "Entrar em contato com o cliente" at bounding box center [470, 233] width 353 height 27
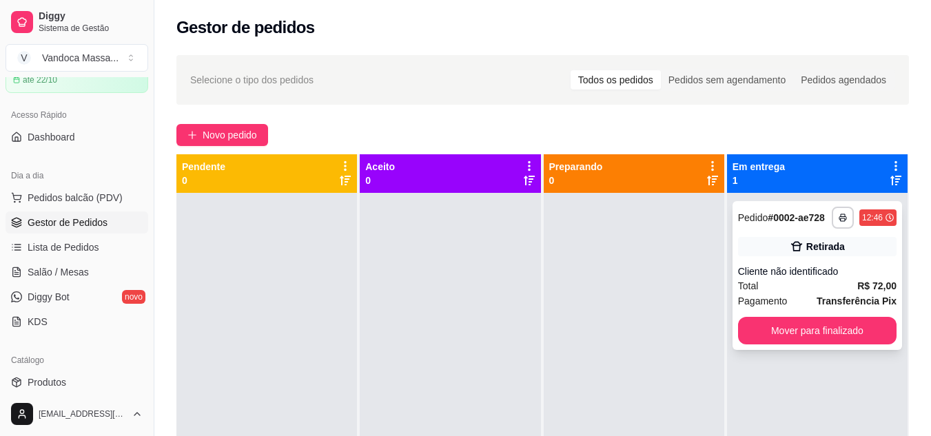
click at [760, 219] on span "Pedido" at bounding box center [753, 217] width 30 height 11
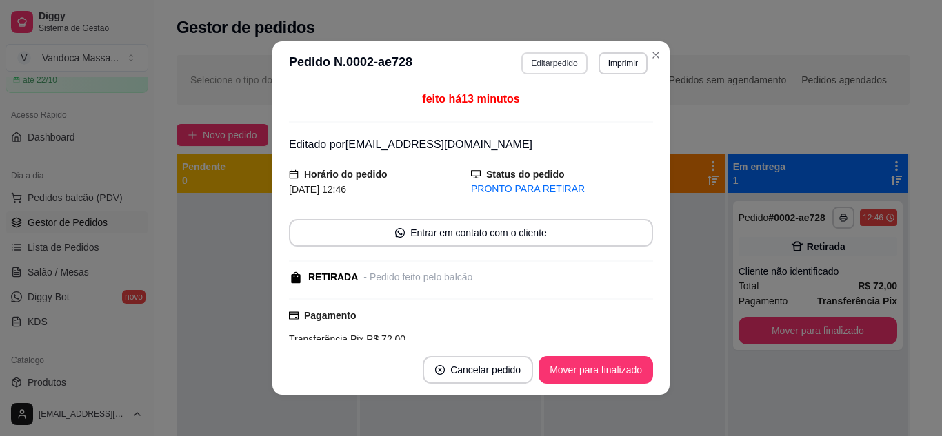
click at [564, 65] on button "Editar pedido" at bounding box center [553, 63] width 65 height 22
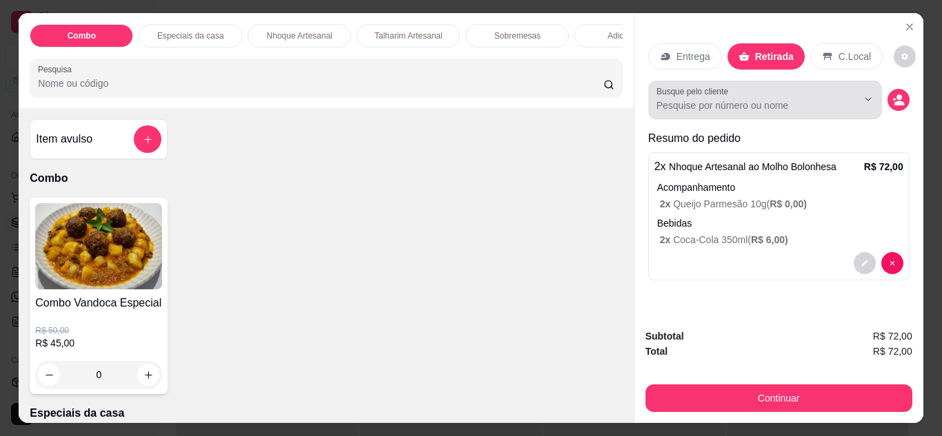
click at [802, 101] on input "Busque pelo cliente" at bounding box center [745, 106] width 179 height 14
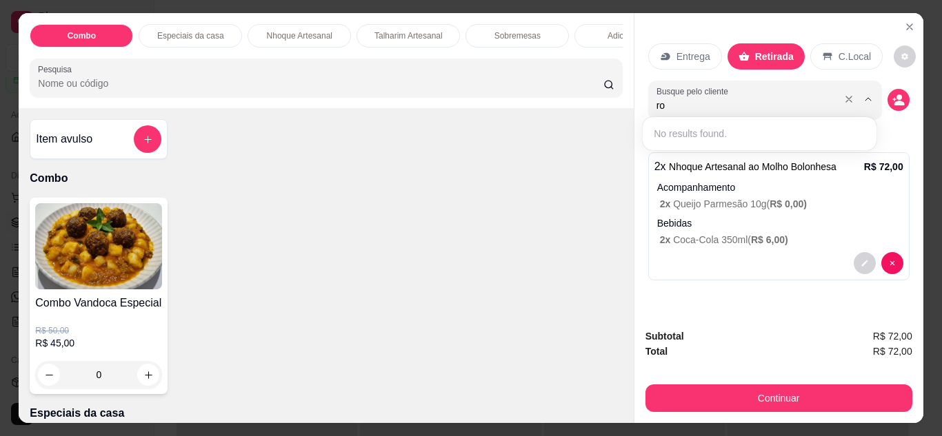
type input "r"
click at [896, 94] on circle "decrease-product-quantity" at bounding box center [899, 97] width 6 height 6
click at [893, 101] on icon "decrease-product-quantity" at bounding box center [898, 103] width 10 height 5
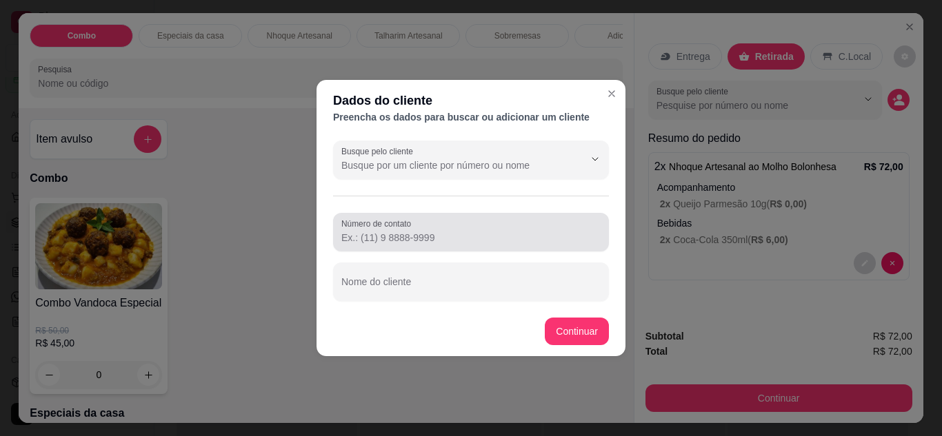
click at [412, 250] on div "Número de contato" at bounding box center [471, 232] width 276 height 39
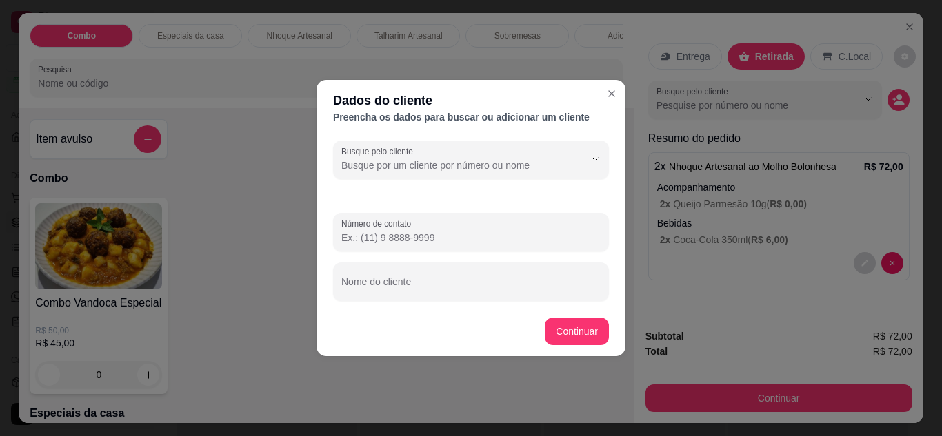
click at [412, 250] on div "Número de contato" at bounding box center [471, 232] width 276 height 39
click at [408, 235] on input "Número de contato" at bounding box center [470, 238] width 259 height 14
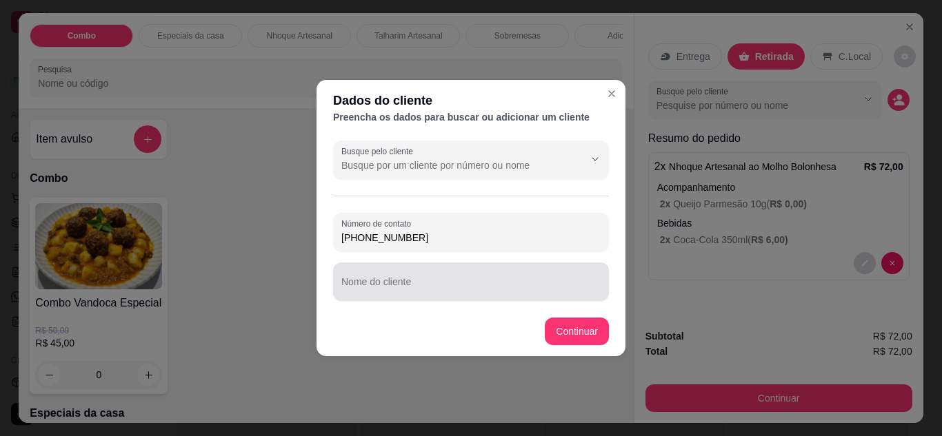
type input "[PHONE_NUMBER]"
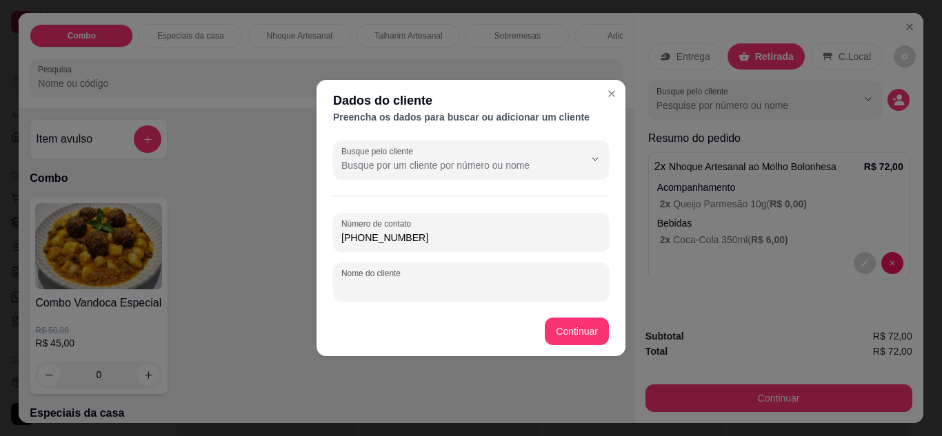
click at [365, 284] on input "Nome do cliente" at bounding box center [470, 288] width 259 height 14
type input "[PERSON_NAME]"
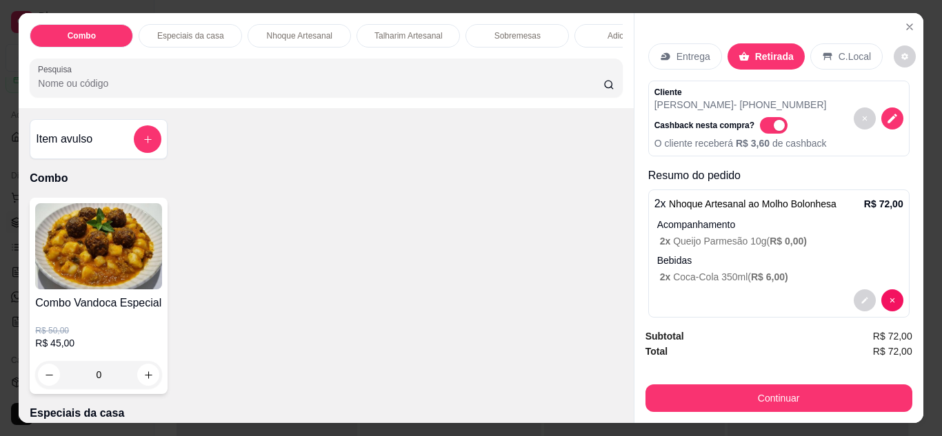
click at [760, 121] on span "Automatic updates" at bounding box center [774, 125] width 28 height 17
click at [759, 128] on input "Automatic updates" at bounding box center [763, 132] width 9 height 9
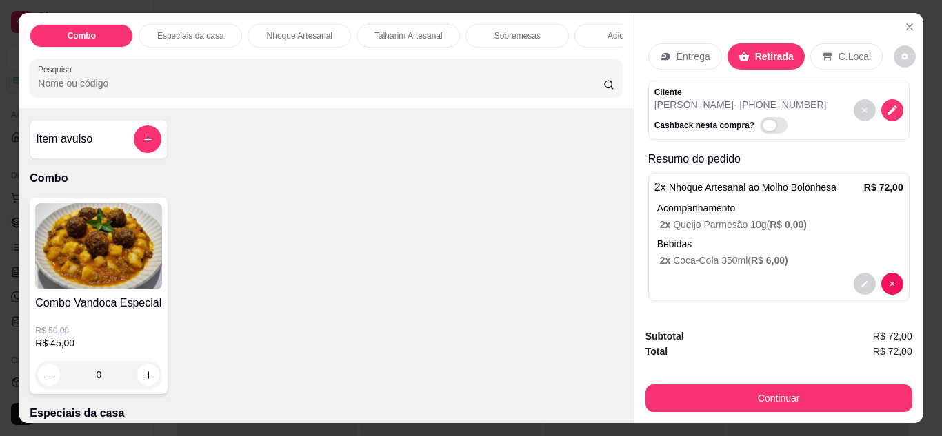
click at [762, 121] on span "Automatic updates" at bounding box center [769, 125] width 14 height 11
click at [759, 128] on input "Automatic updates" at bounding box center [763, 132] width 9 height 9
checkbox input "true"
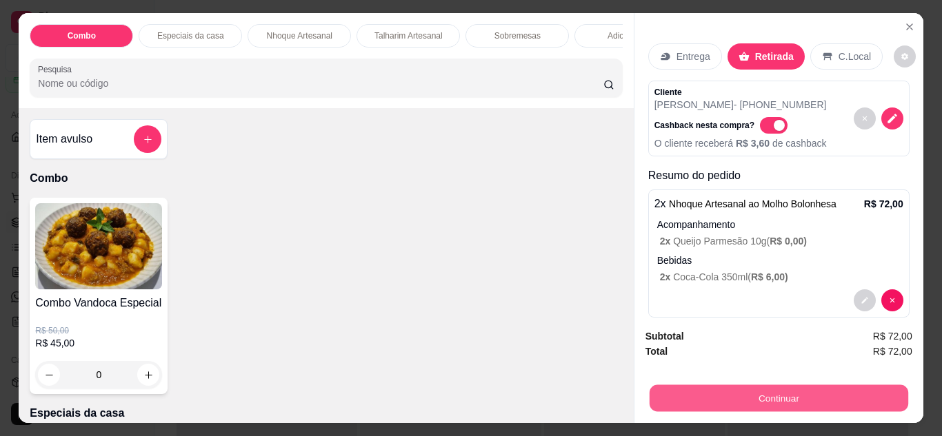
click at [888, 387] on button "Continuar" at bounding box center [778, 398] width 259 height 27
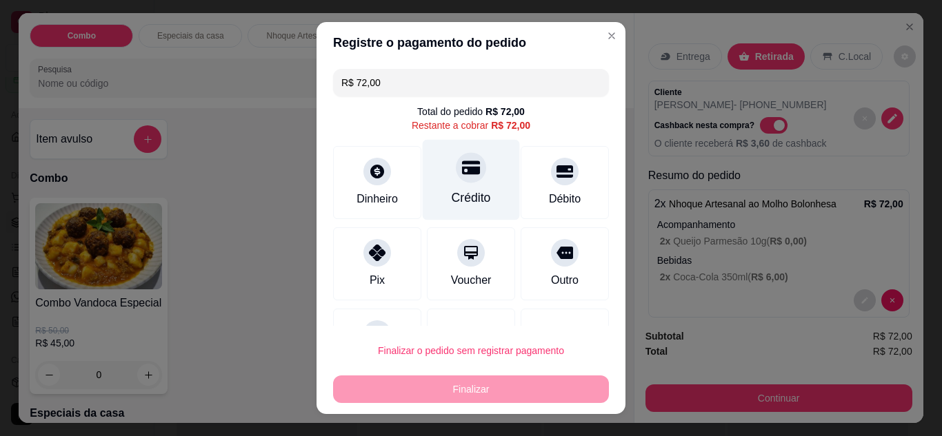
scroll to position [61, 0]
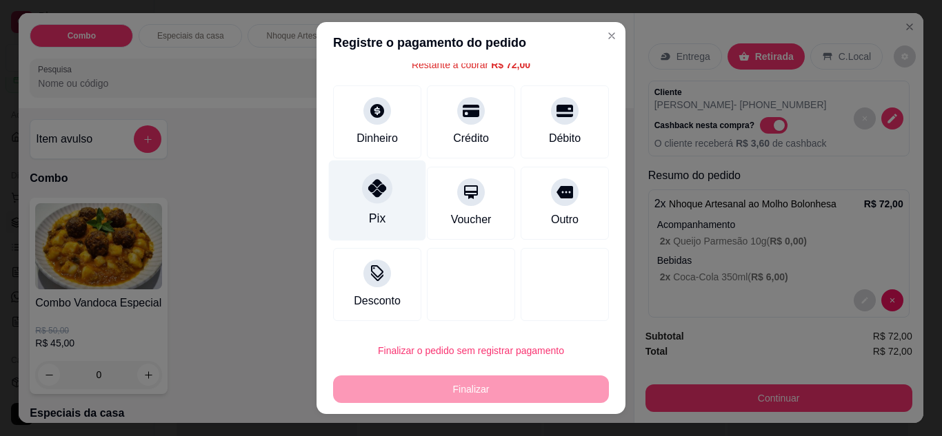
click at [372, 214] on div "Pix" at bounding box center [377, 219] width 17 height 18
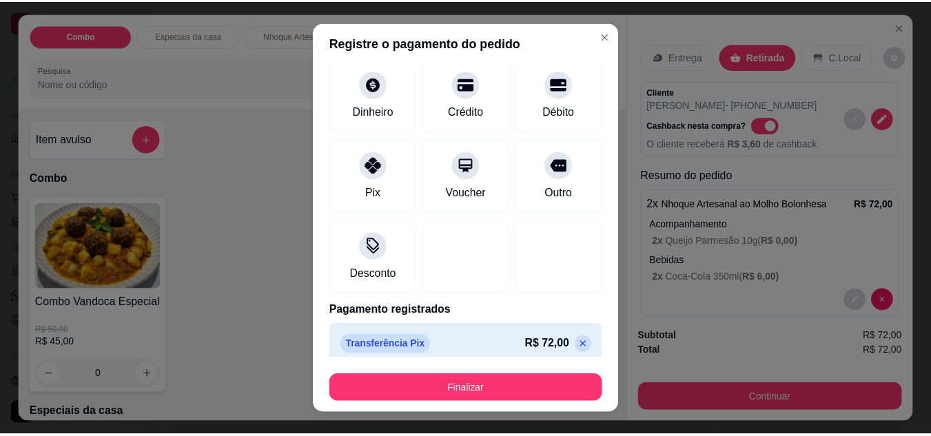
scroll to position [85, 0]
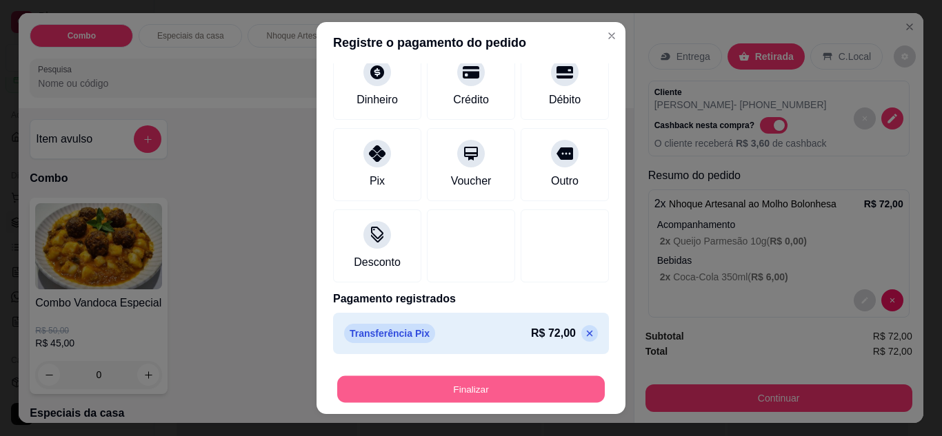
click at [528, 394] on button "Finalizar" at bounding box center [470, 389] width 267 height 27
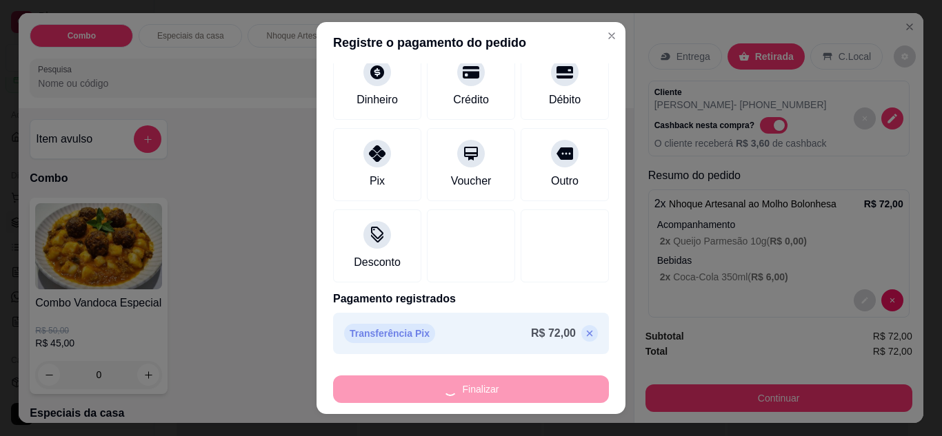
type input "-R$ 72,00"
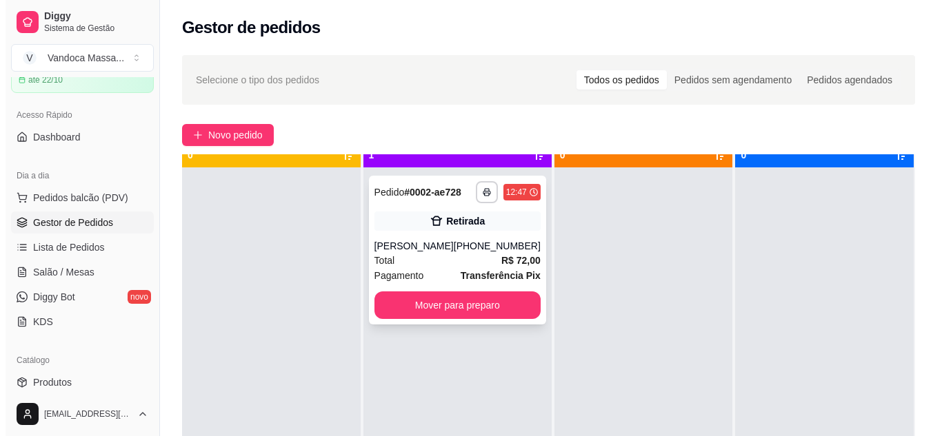
scroll to position [39, 0]
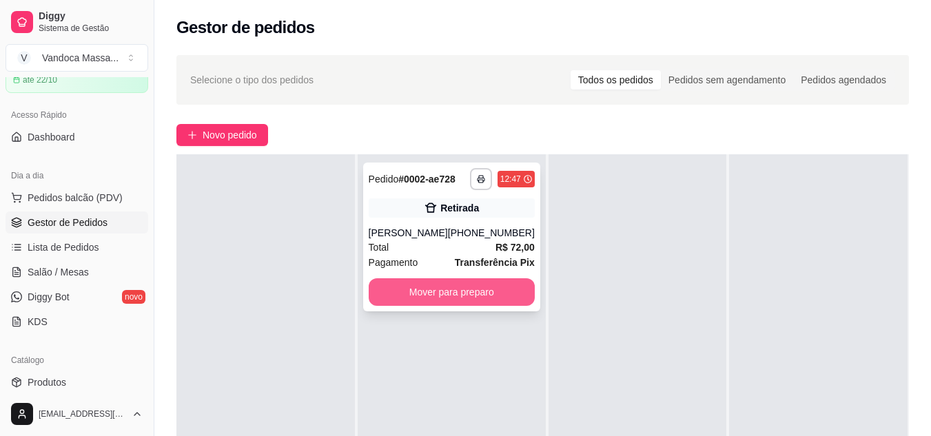
click at [449, 298] on button "Mover para preparo" at bounding box center [452, 293] width 166 height 28
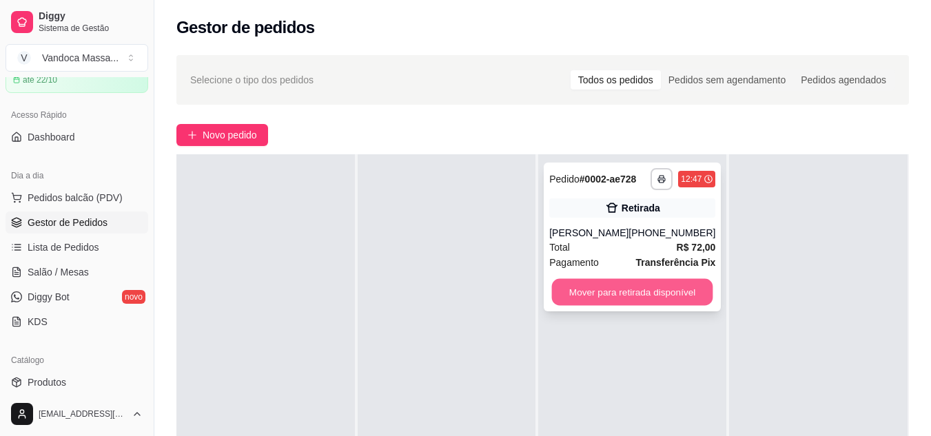
click at [639, 296] on button "Mover para retirada disponível" at bounding box center [632, 292] width 161 height 27
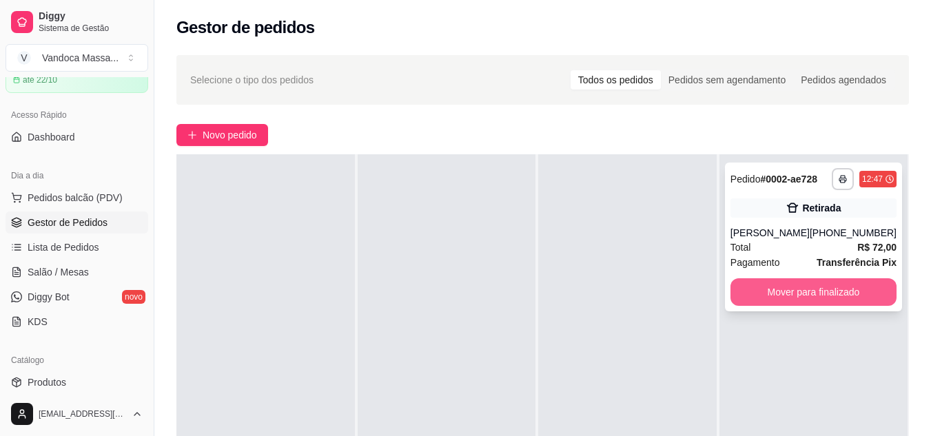
click at [791, 296] on button "Mover para finalizado" at bounding box center [814, 293] width 166 height 28
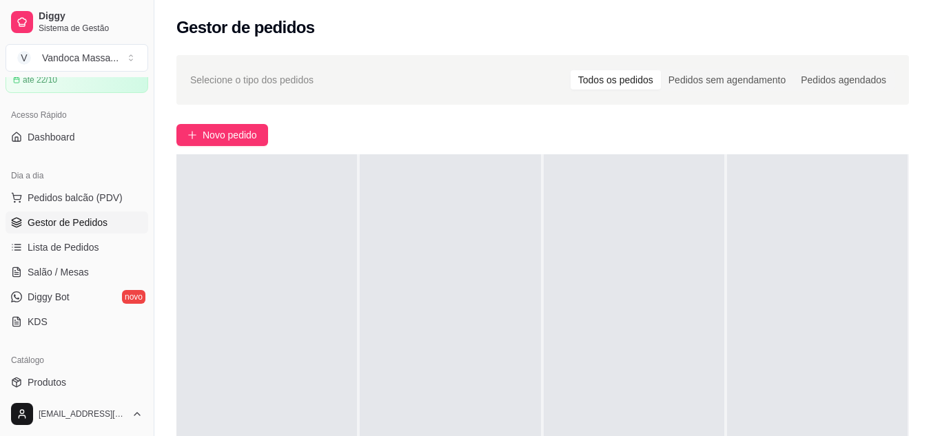
click at [77, 225] on span "Gestor de Pedidos" at bounding box center [68, 223] width 80 height 14
click at [46, 247] on span "Lista de Pedidos" at bounding box center [64, 248] width 72 height 14
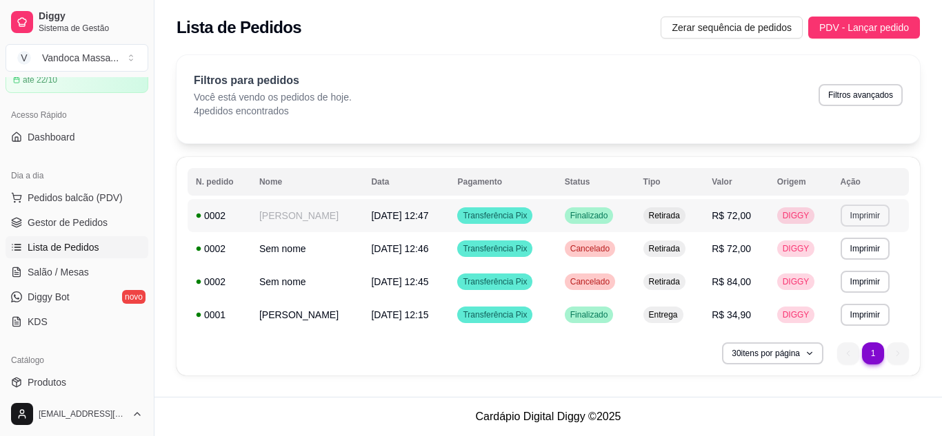
click at [849, 212] on button "Imprimir" at bounding box center [864, 216] width 49 height 22
click at [853, 259] on button "IMPRESSORA" at bounding box center [841, 264] width 100 height 22
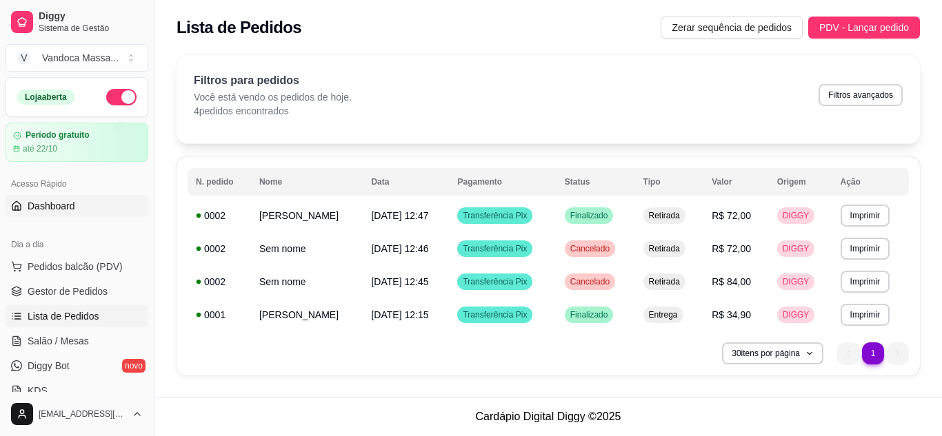
click at [59, 197] on link "Dashboard" at bounding box center [77, 206] width 143 height 22
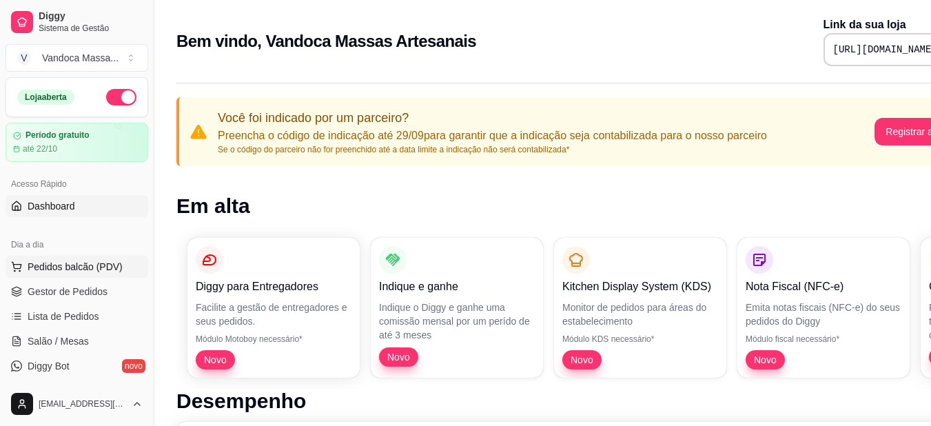
click at [77, 261] on span "Pedidos balcão (PDV)" at bounding box center [75, 267] width 95 height 14
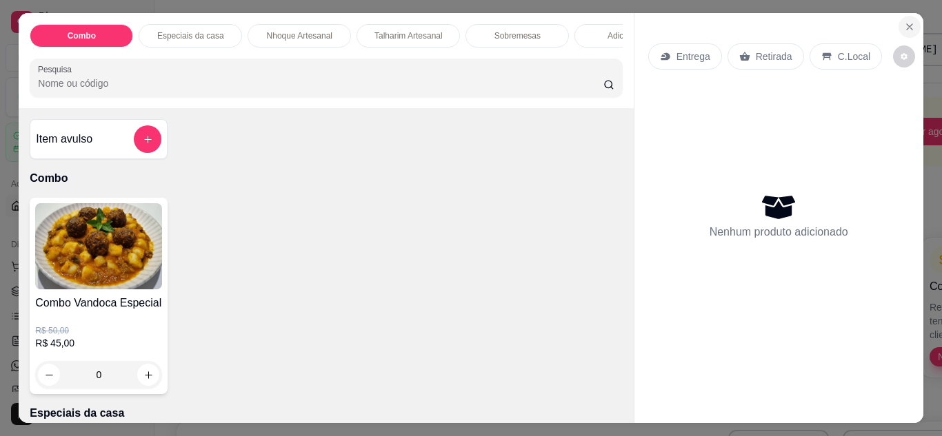
click at [904, 26] on icon "Close" at bounding box center [909, 26] width 11 height 11
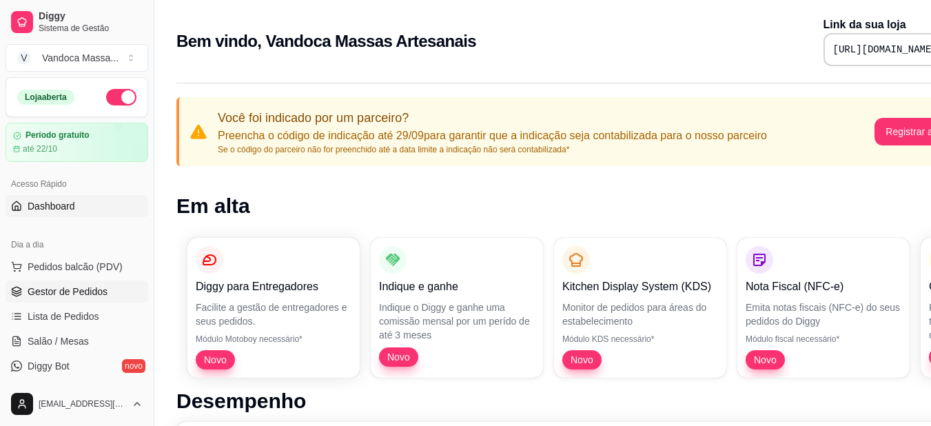
click at [41, 297] on span "Gestor de Pedidos" at bounding box center [68, 292] width 80 height 14
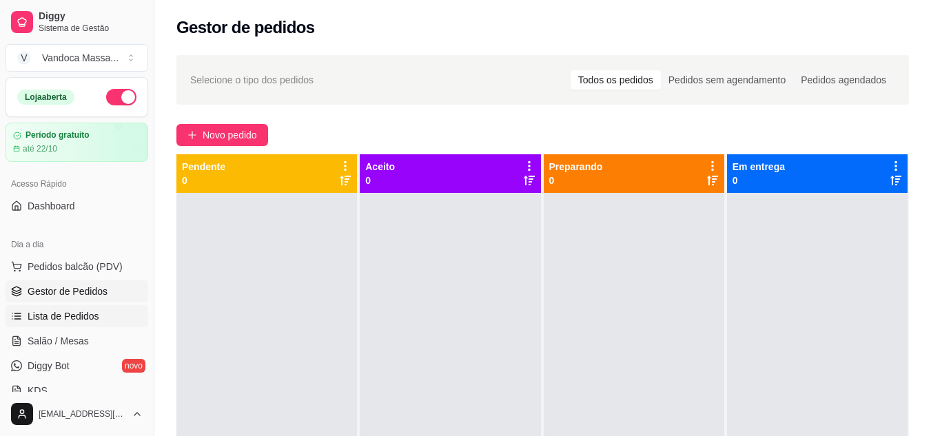
click at [52, 312] on span "Lista de Pedidos" at bounding box center [64, 317] width 72 height 14
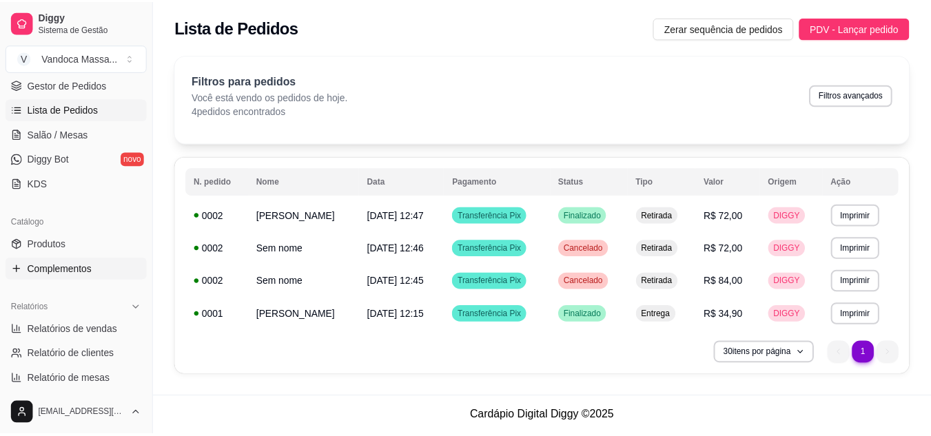
scroll to position [276, 0]
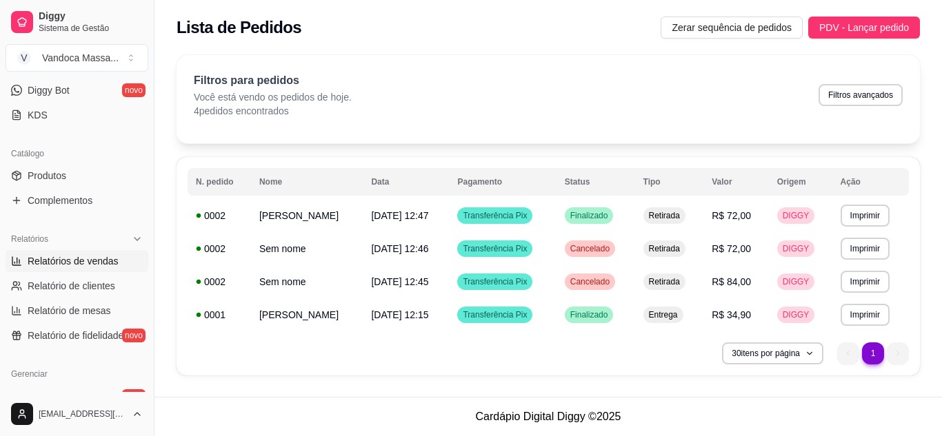
click at [70, 261] on span "Relatórios de vendas" at bounding box center [73, 261] width 91 height 14
select select "ALL"
select select "0"
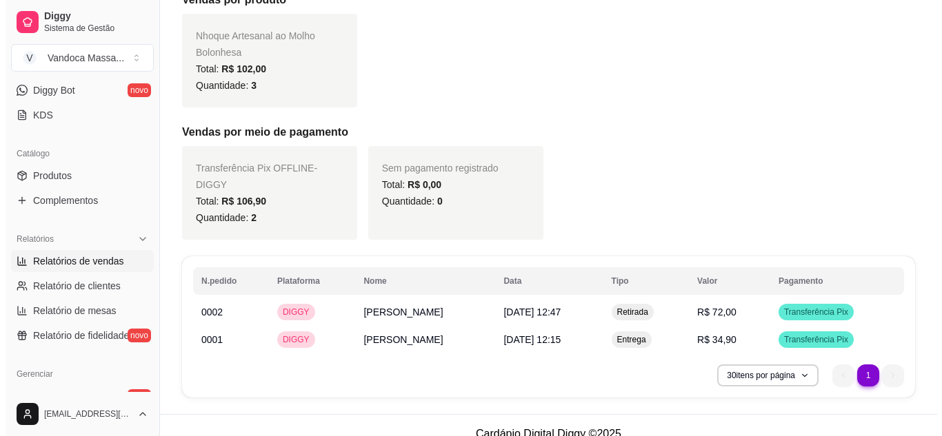
scroll to position [301, 0]
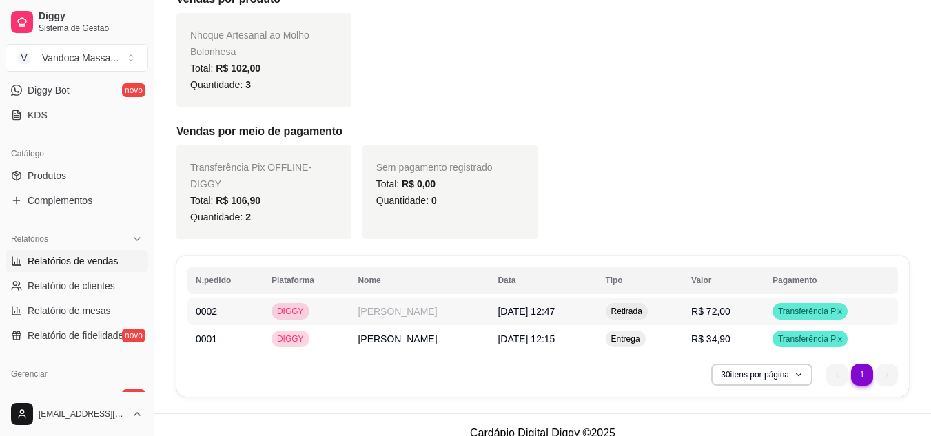
click at [498, 306] on span "[DATE] 12:47" at bounding box center [526, 311] width 57 height 11
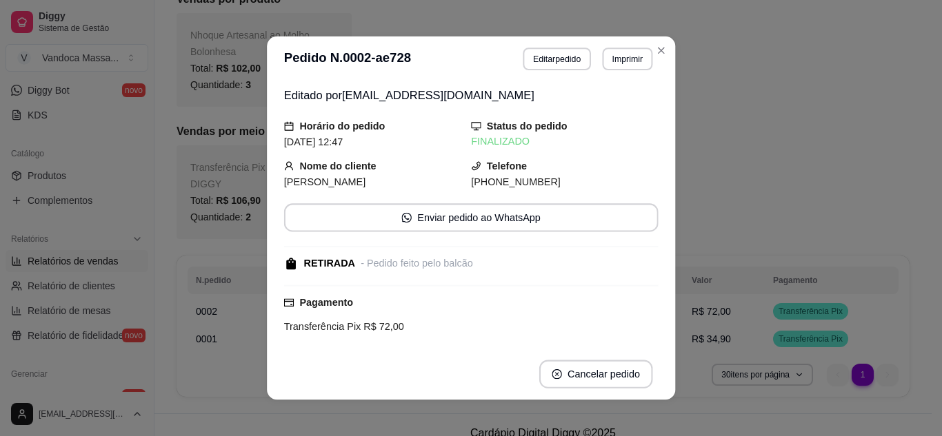
click at [498, 291] on div "Pagamento Transferência Pix R$ 72,00" at bounding box center [471, 317] width 374 height 65
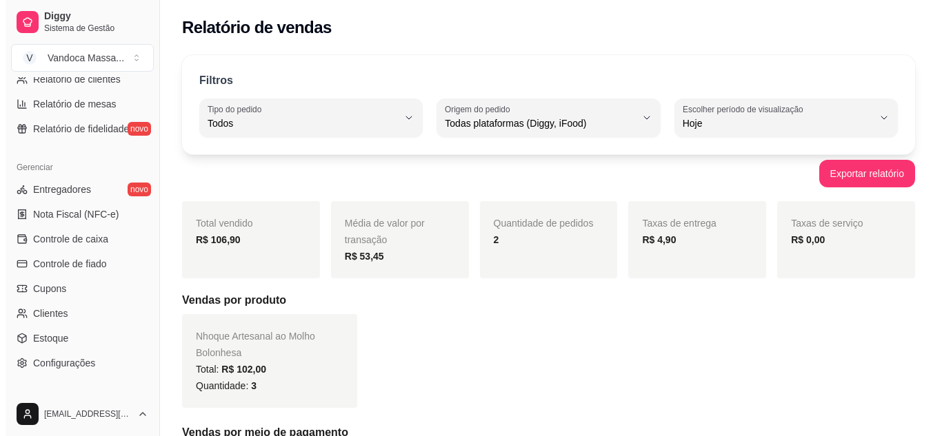
scroll to position [414, 0]
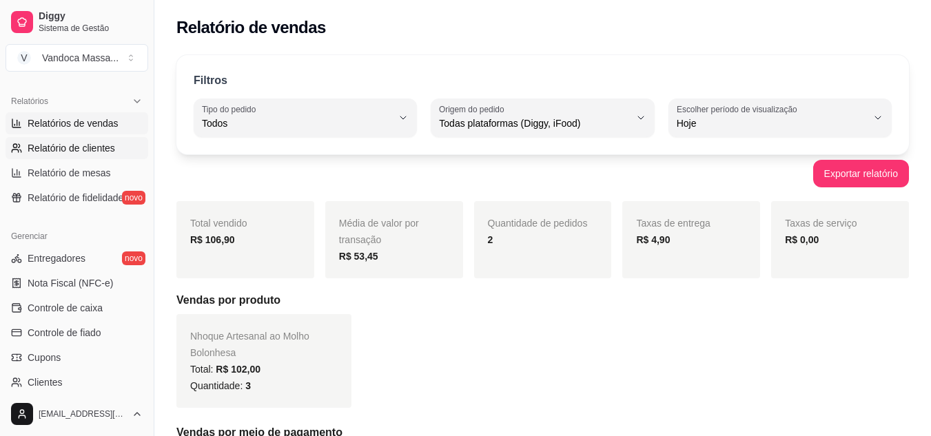
click at [87, 146] on span "Relatório de clientes" at bounding box center [72, 148] width 88 height 14
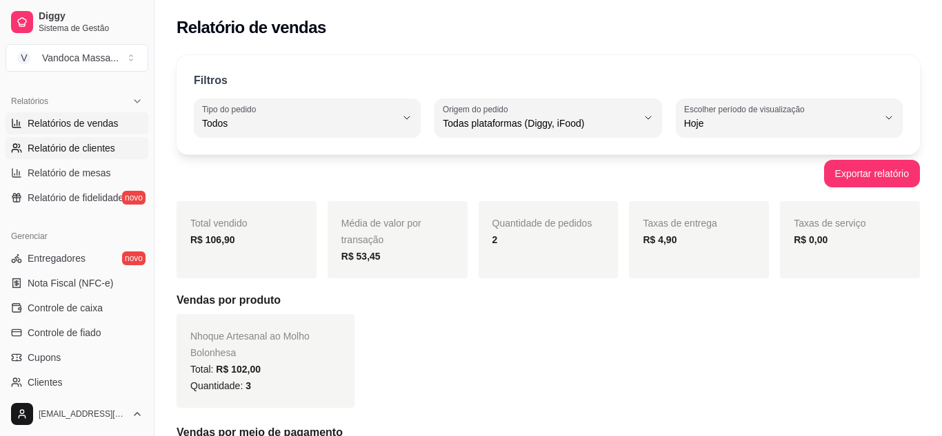
select select "30"
select select "HIGHEST_TOTAL_SPENT_WITH_ORDERS"
